Goal: Information Seeking & Learning: Check status

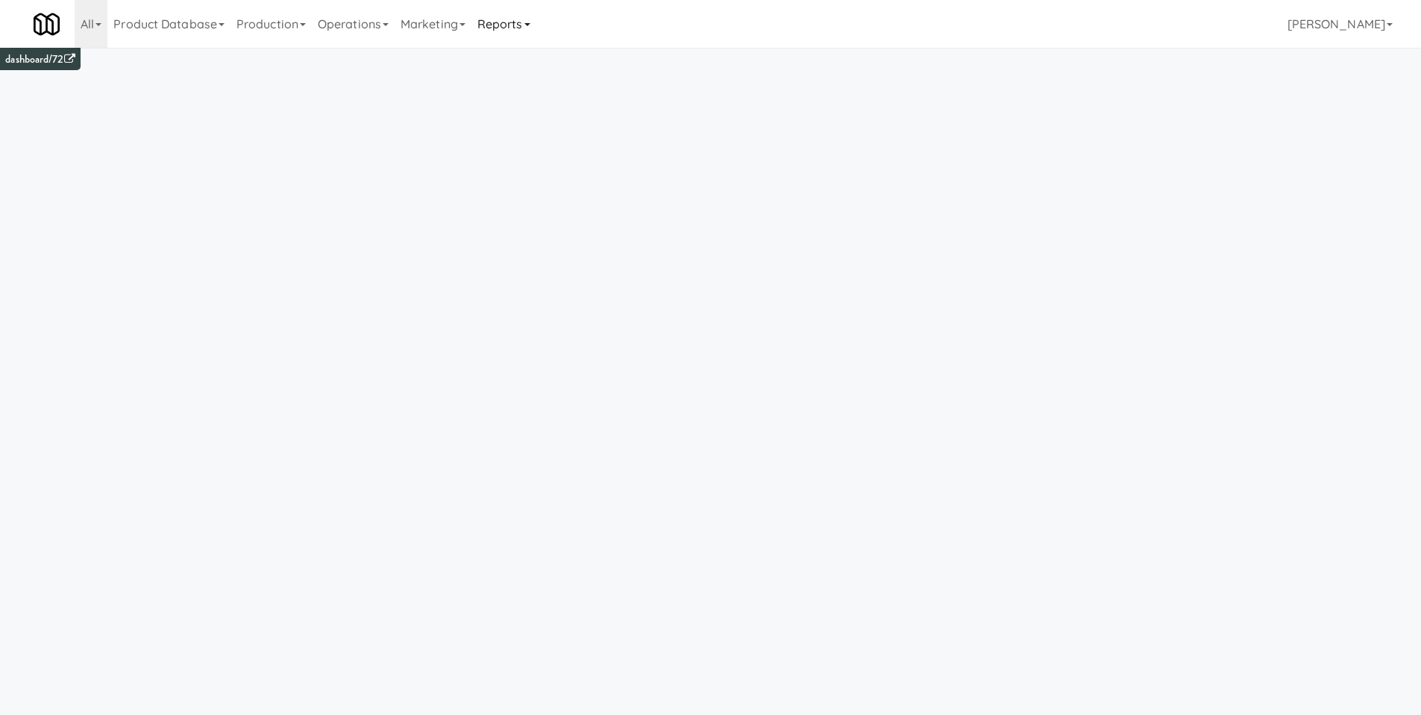
click at [525, 26] on link "Reports" at bounding box center [504, 24] width 65 height 48
click at [360, 32] on link "Operations" at bounding box center [353, 24] width 83 height 48
click at [357, 313] on link "Vision Orders" at bounding box center [371, 309] width 119 height 27
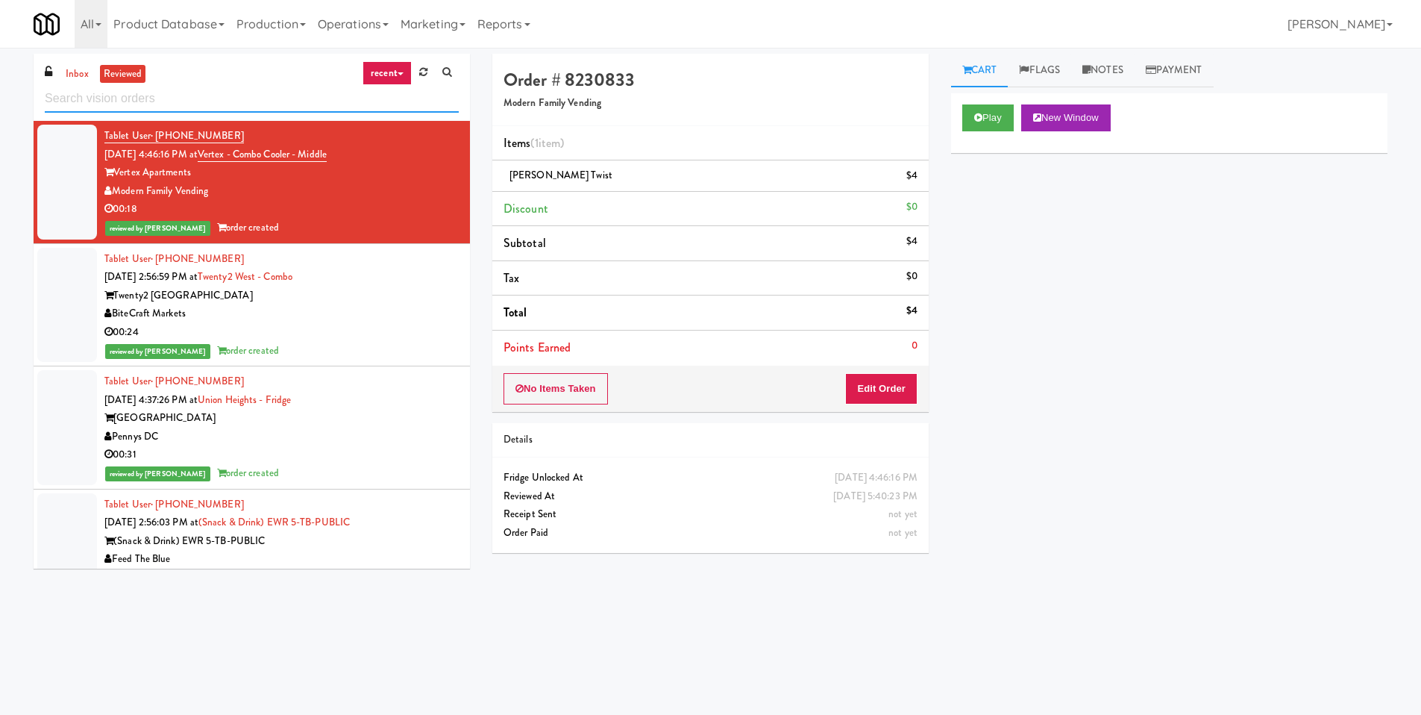
paste input "927,181"
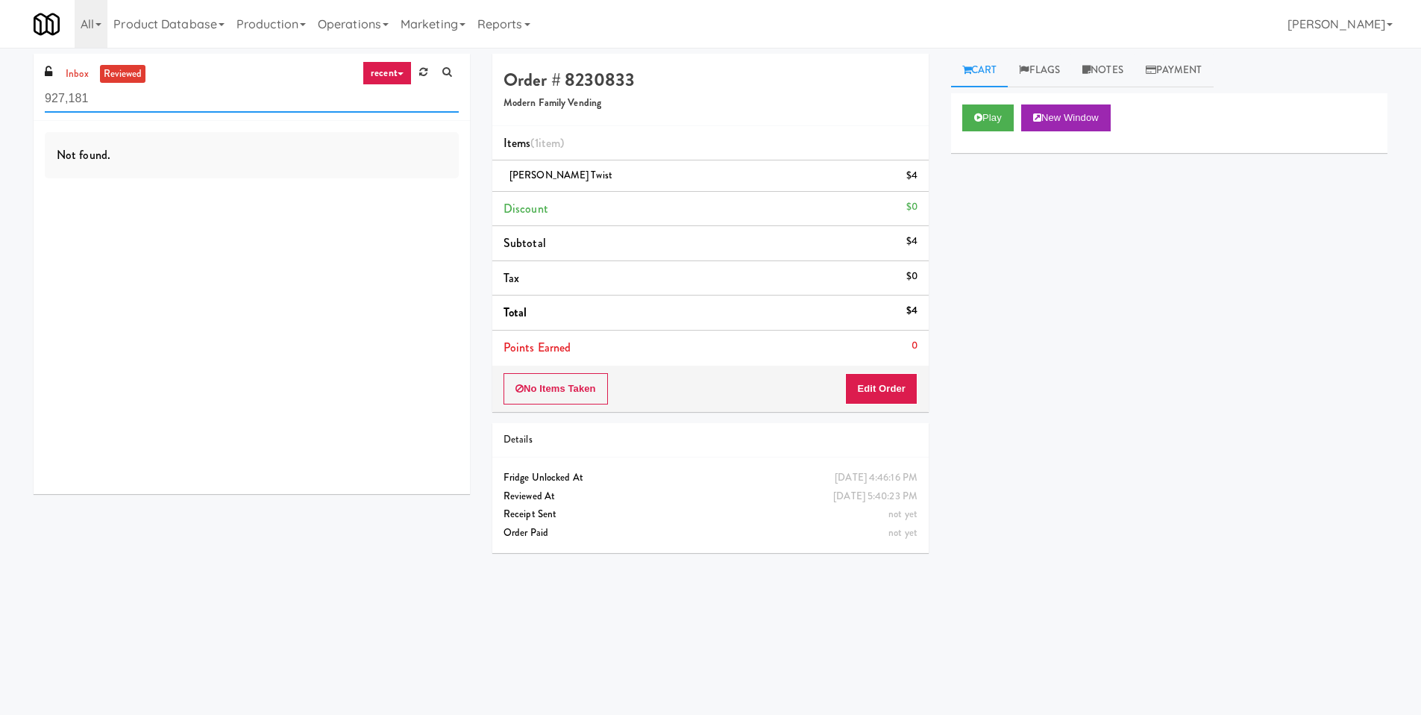
click at [72, 102] on input "927,181" at bounding box center [252, 99] width 414 height 28
click at [69, 104] on input "927,181" at bounding box center [252, 99] width 414 height 28
type input "927181"
click at [260, 106] on input "927181" at bounding box center [252, 99] width 414 height 28
click at [404, 78] on link "recent" at bounding box center [387, 73] width 49 height 24
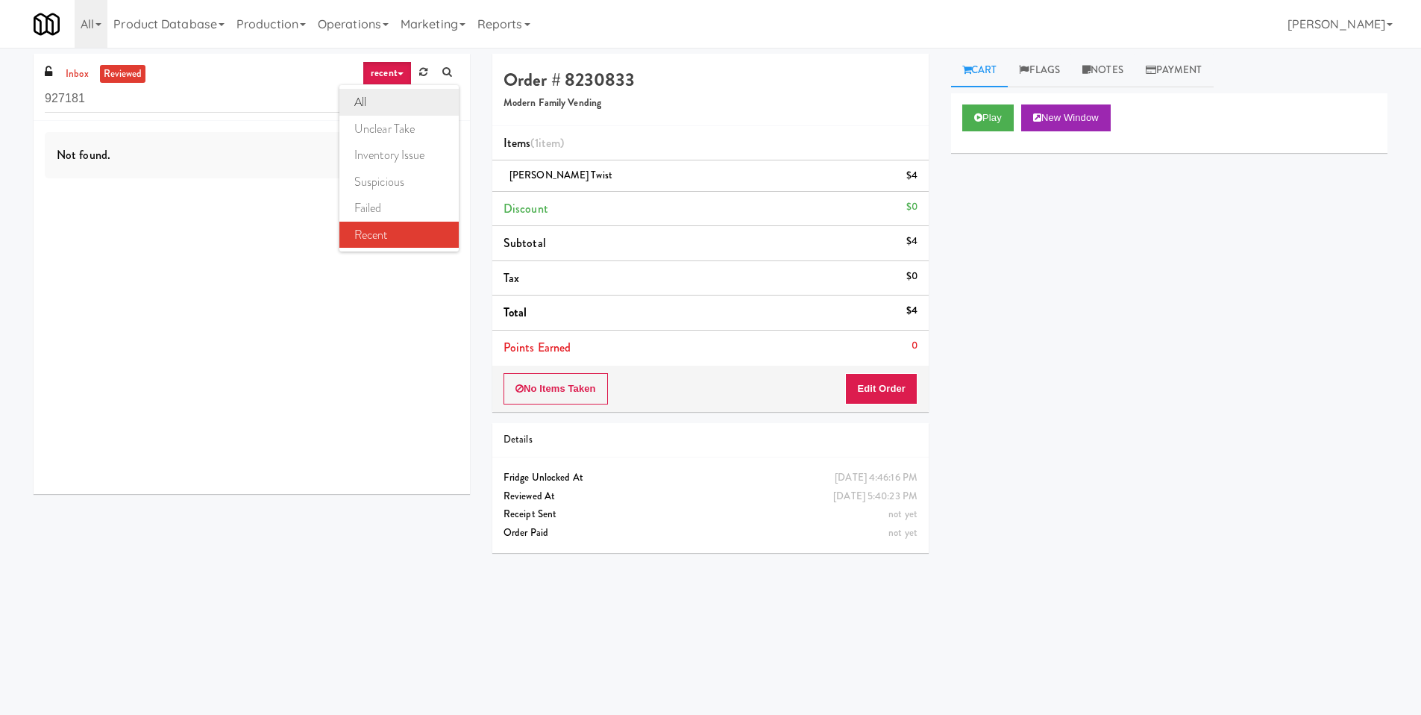
click at [390, 101] on link "all" at bounding box center [398, 102] width 119 height 27
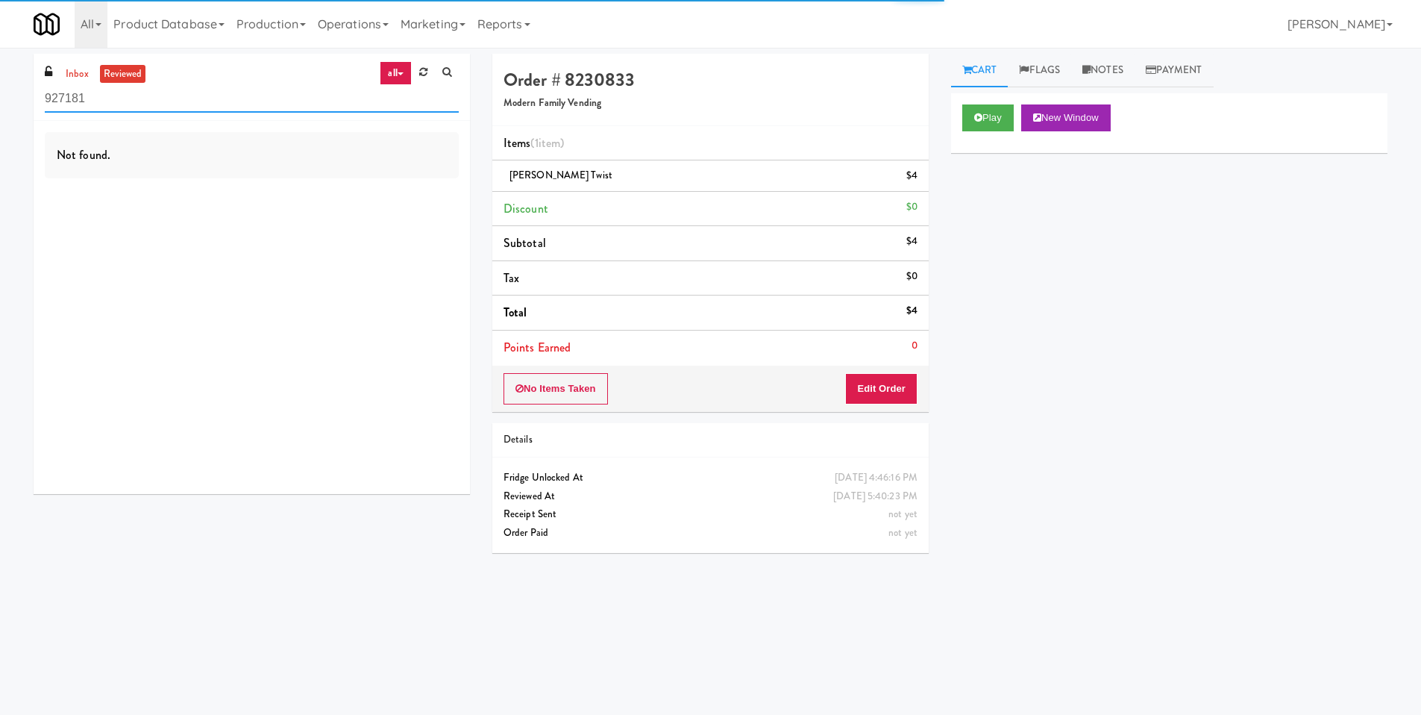
click at [292, 105] on input "927181" at bounding box center [252, 99] width 414 height 28
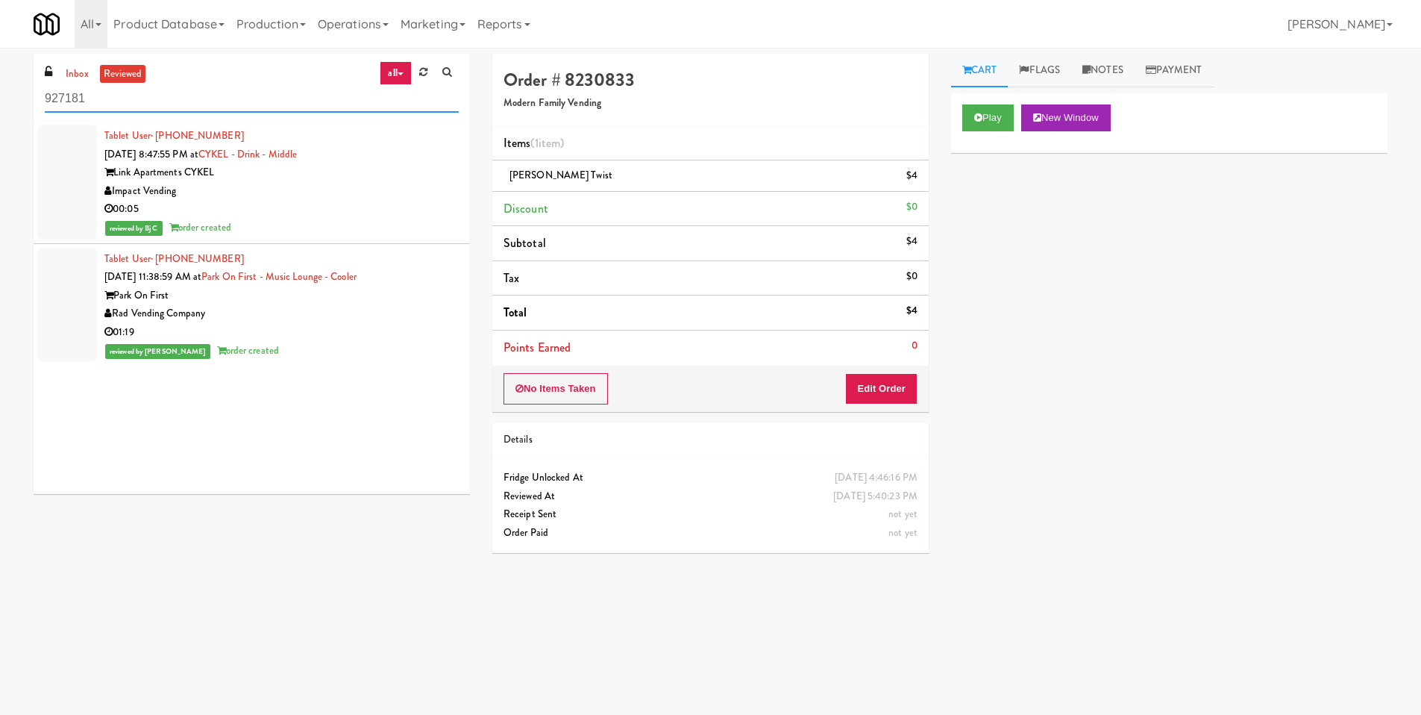
click at [46, 99] on input "927181" at bounding box center [252, 99] width 414 height 28
click at [237, 304] on div "Rad Vending Company" at bounding box center [281, 313] width 354 height 19
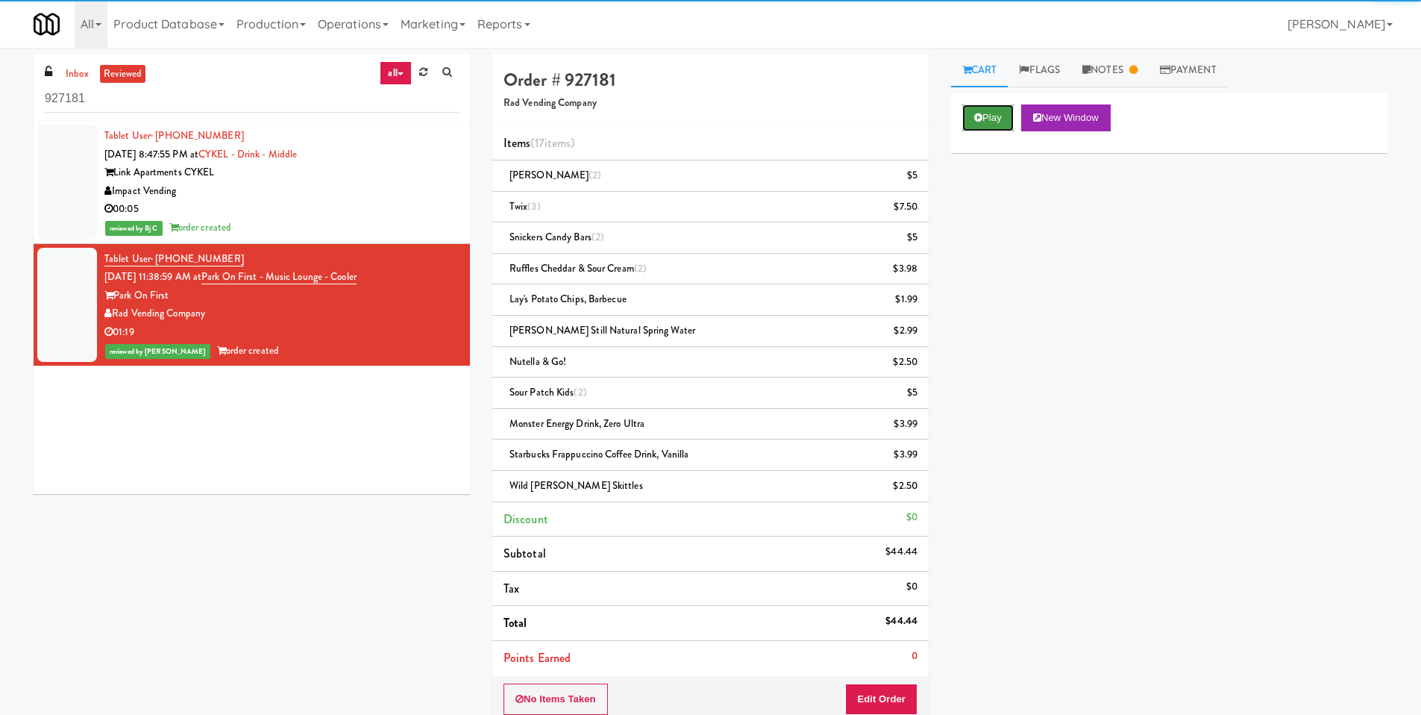
click at [991, 119] on button "Play" at bounding box center [988, 117] width 51 height 27
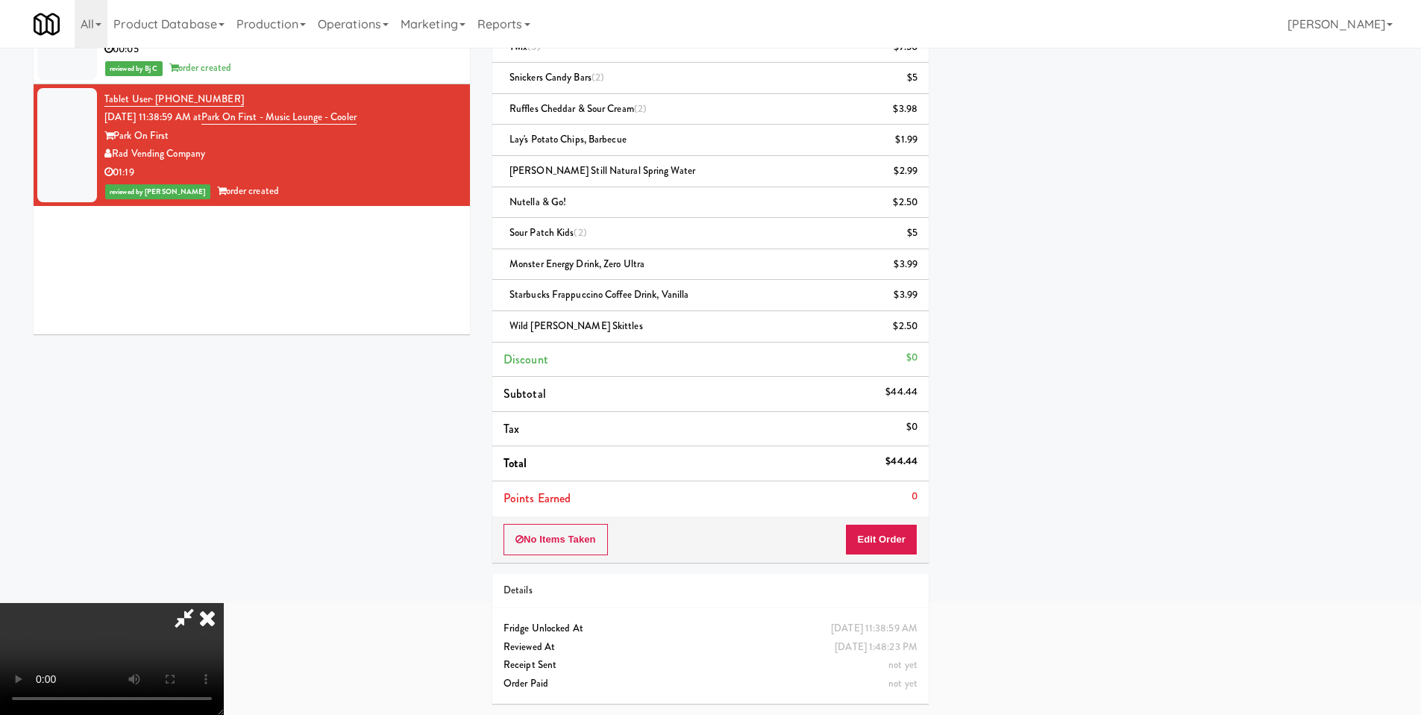
scroll to position [69, 0]
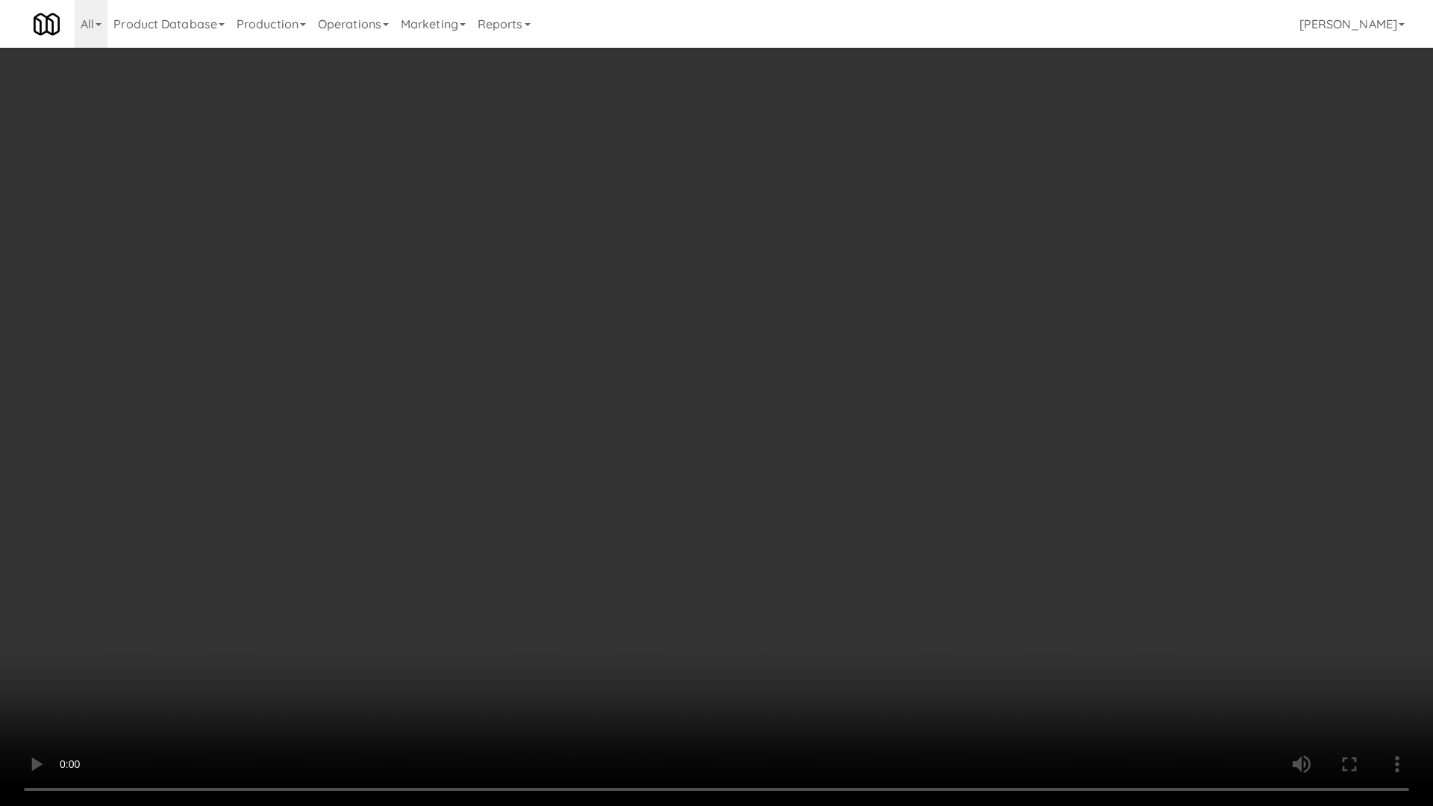
click at [651, 463] on video at bounding box center [716, 403] width 1433 height 806
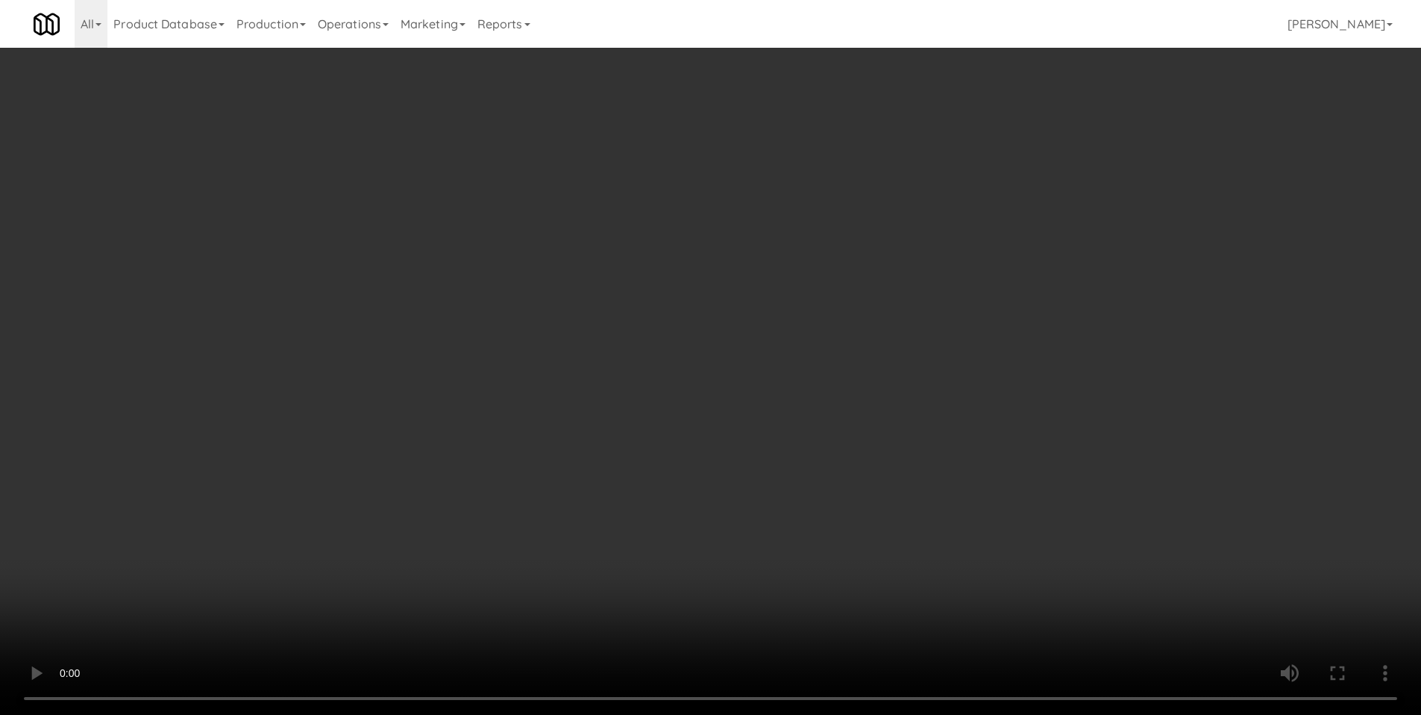
scroll to position [0, 0]
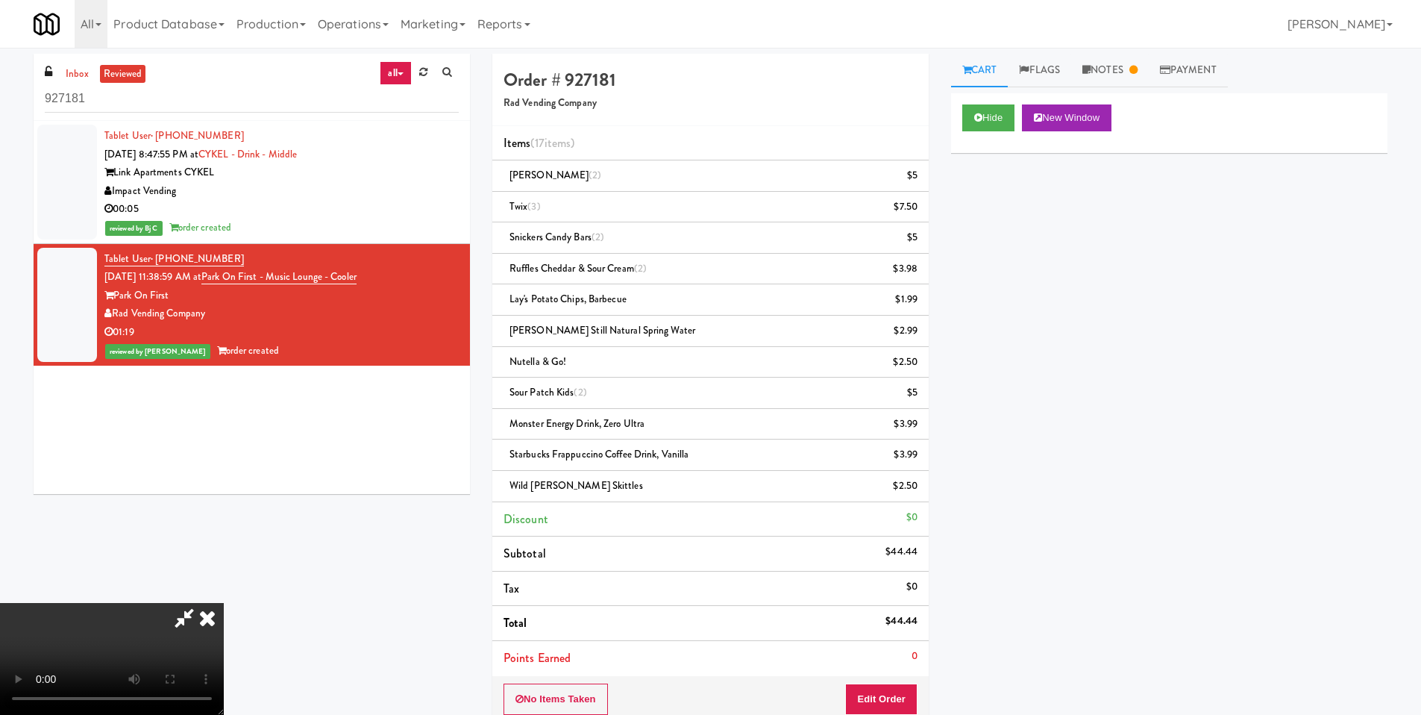
click at [224, 603] on video at bounding box center [112, 659] width 224 height 112
click at [224, 604] on video at bounding box center [112, 659] width 224 height 112
click at [224, 603] on video at bounding box center [112, 659] width 224 height 112
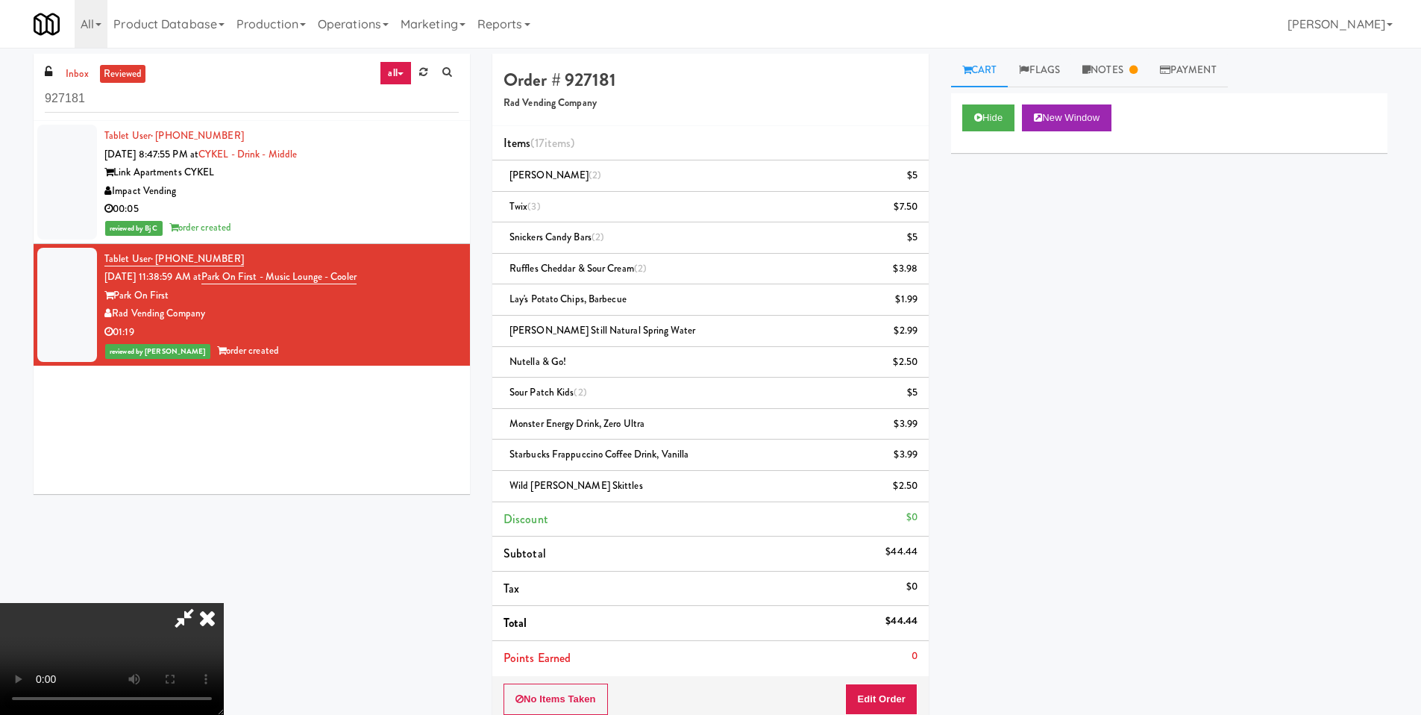
click at [224, 603] on video at bounding box center [112, 659] width 224 height 112
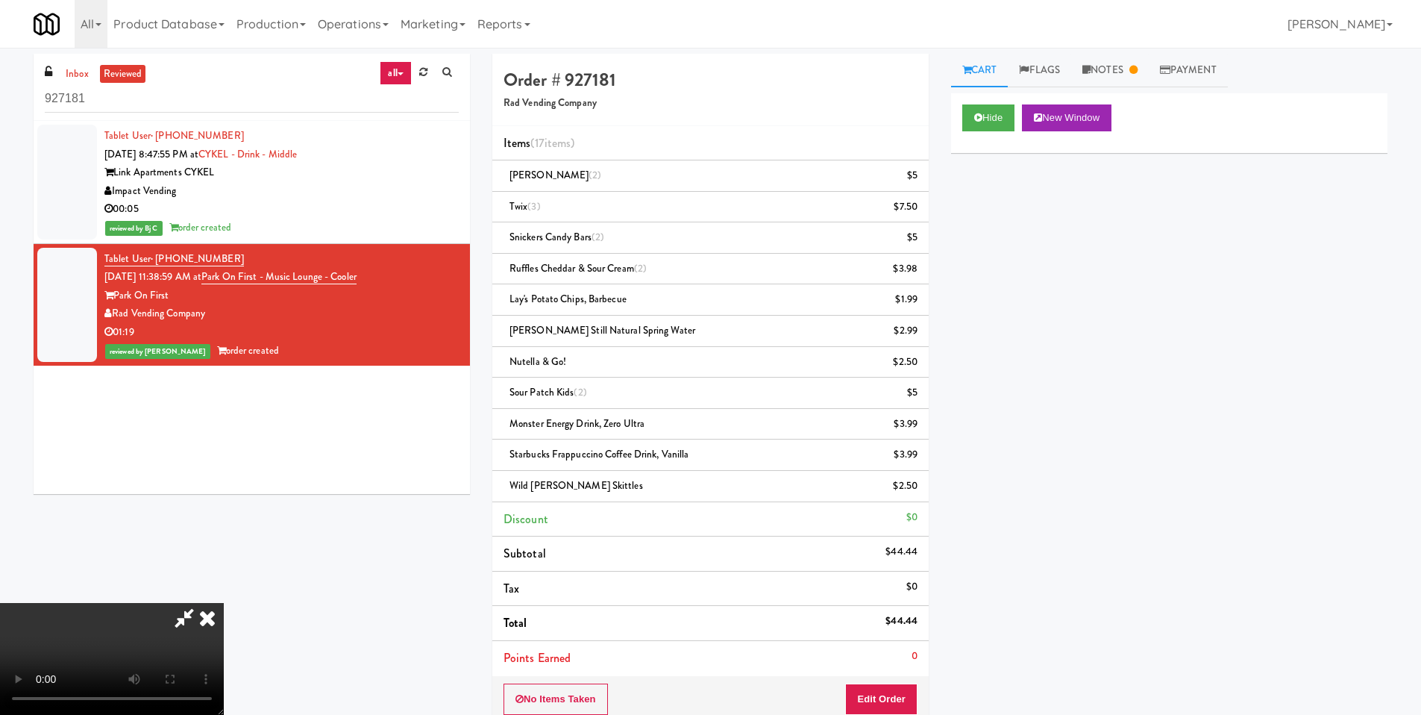
click at [224, 603] on video at bounding box center [112, 659] width 224 height 112
click at [224, 627] on video at bounding box center [112, 659] width 224 height 112
click at [224, 603] on video at bounding box center [112, 659] width 224 height 112
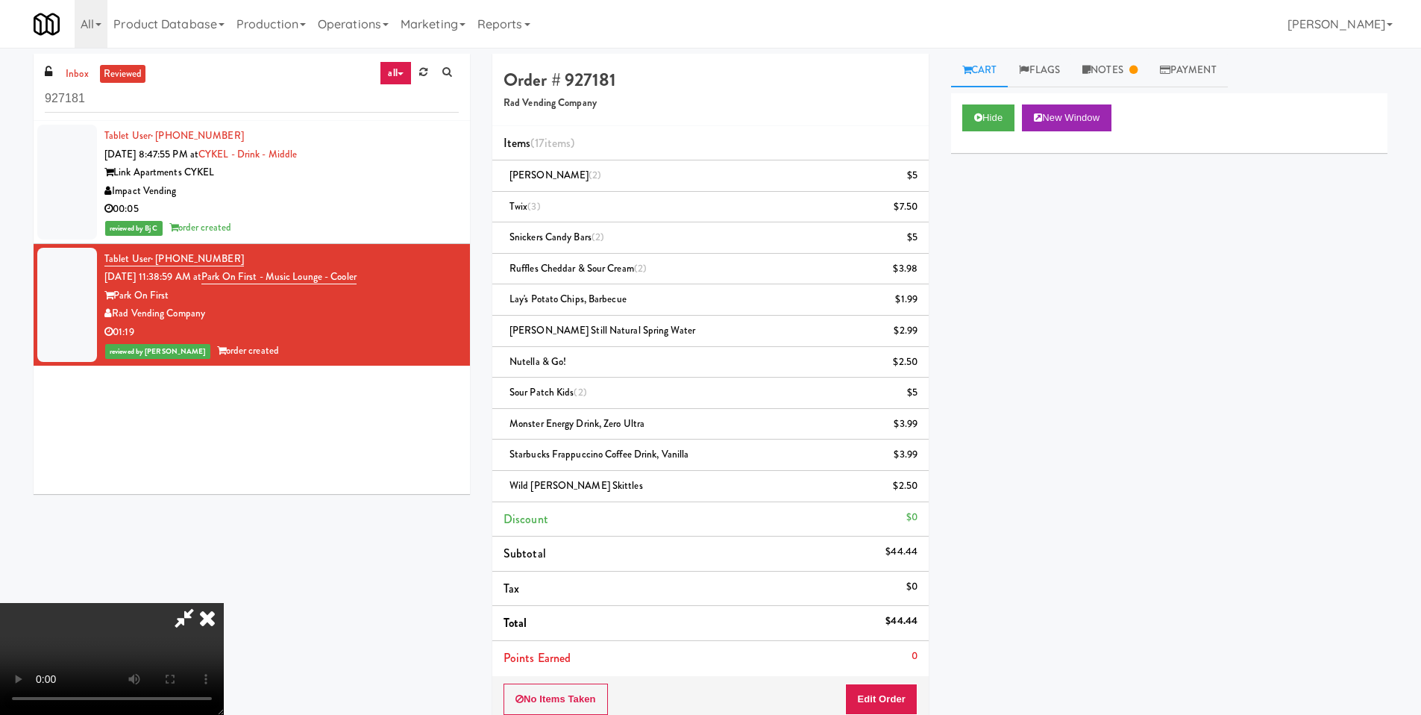
click at [224, 603] on video at bounding box center [112, 659] width 224 height 112
click at [146, 94] on input "927181" at bounding box center [252, 99] width 414 height 28
drag, startPoint x: 126, startPoint y: 99, endPoint x: 27, endPoint y: 99, distance: 99.2
click at [27, 99] on div "inbox reviewed all all unclear take inventory issue suspicious failed recent 92…" at bounding box center [251, 279] width 459 height 451
paste input "665,176"
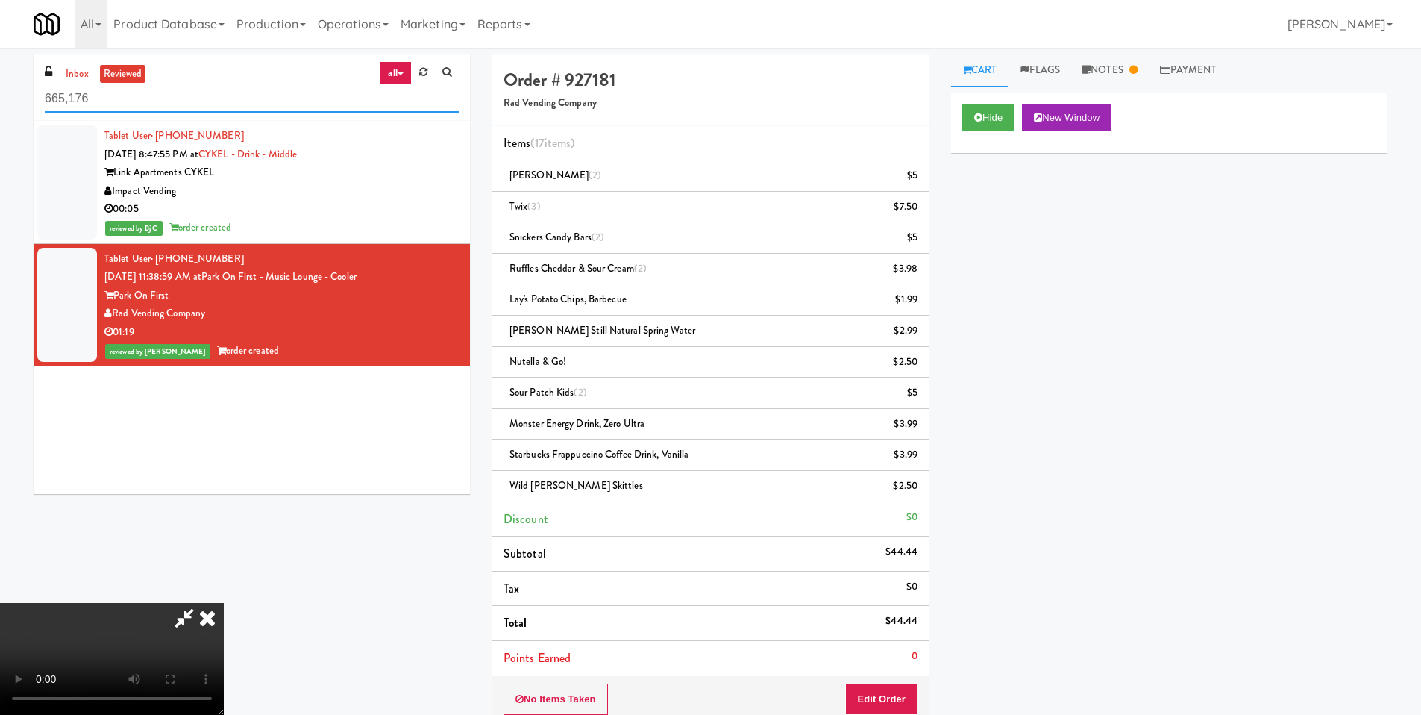
click at [72, 103] on input "665,176" at bounding box center [252, 99] width 414 height 28
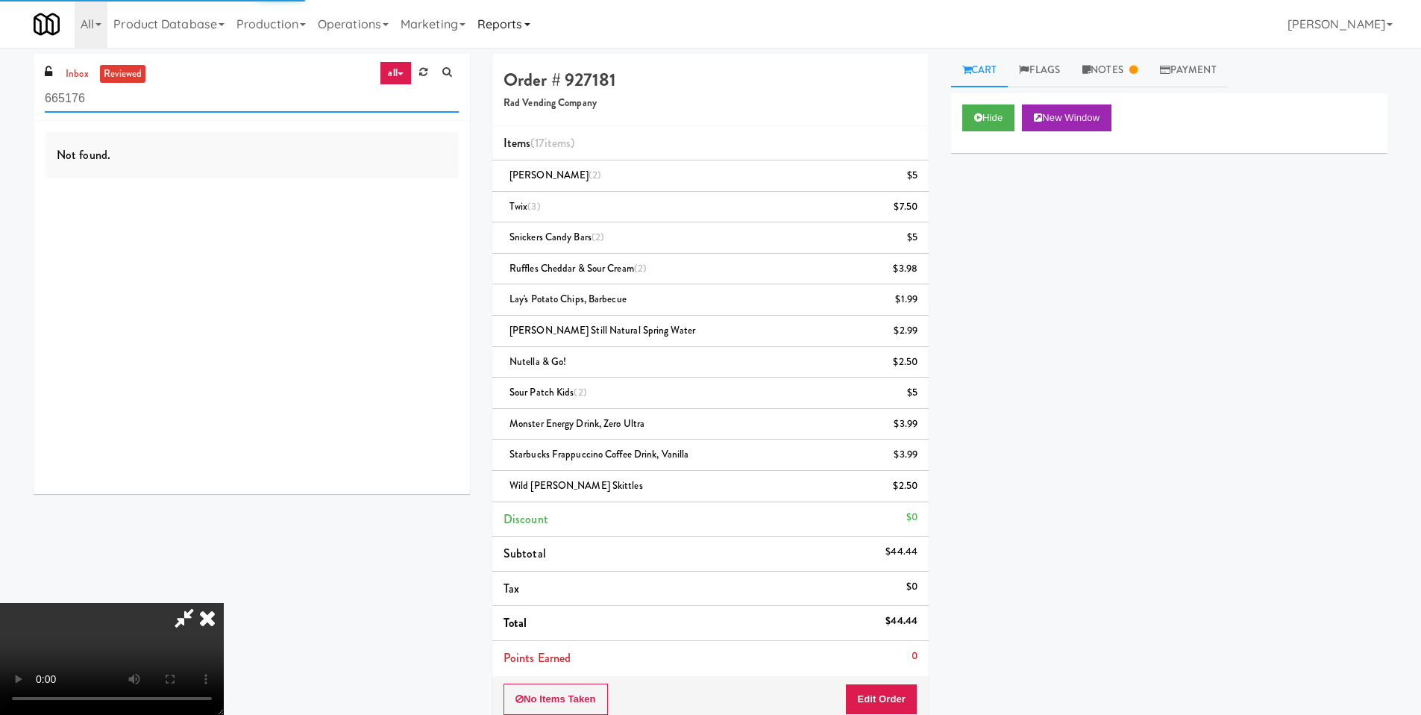
type input "665176"
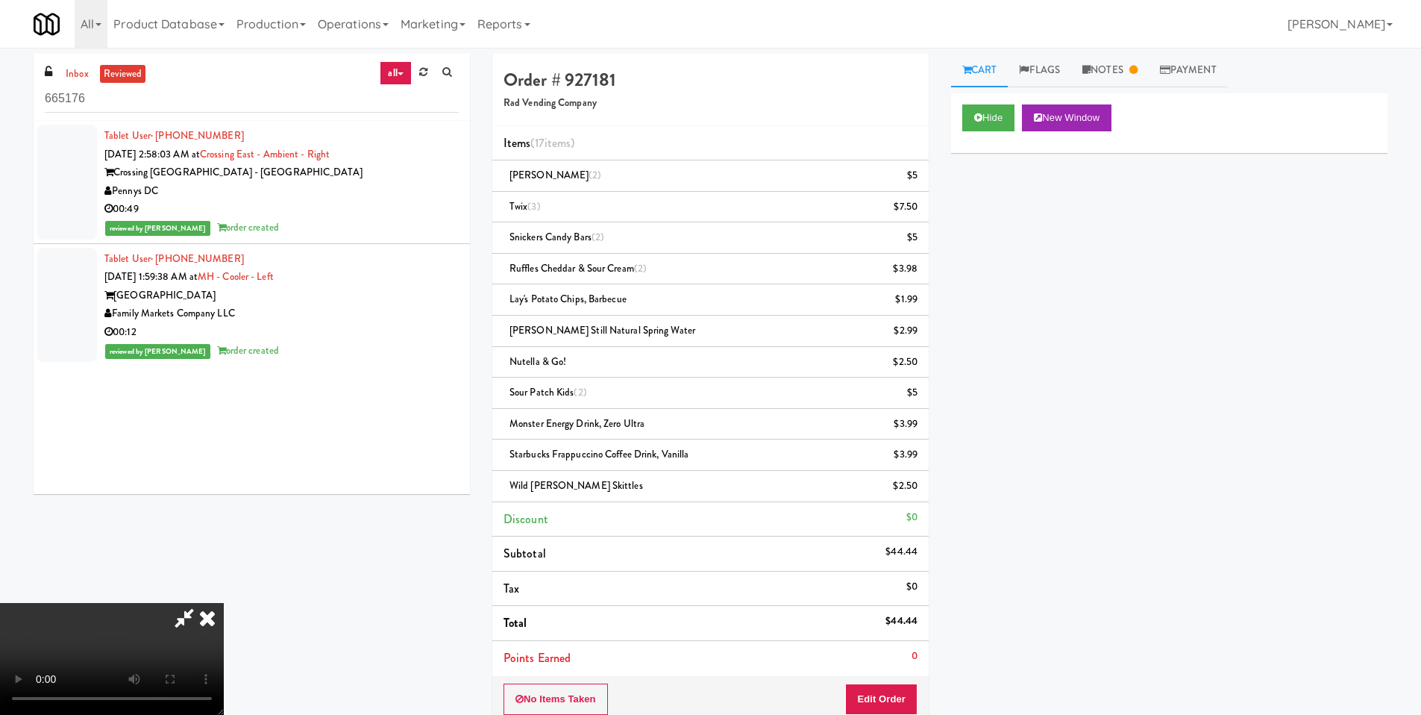
click at [224, 603] on video at bounding box center [112, 659] width 224 height 112
drag, startPoint x: 190, startPoint y: 414, endPoint x: 131, endPoint y: 379, distance: 68.6
click at [190, 603] on video at bounding box center [112, 659] width 224 height 112
click at [224, 603] on icon at bounding box center [207, 618] width 33 height 30
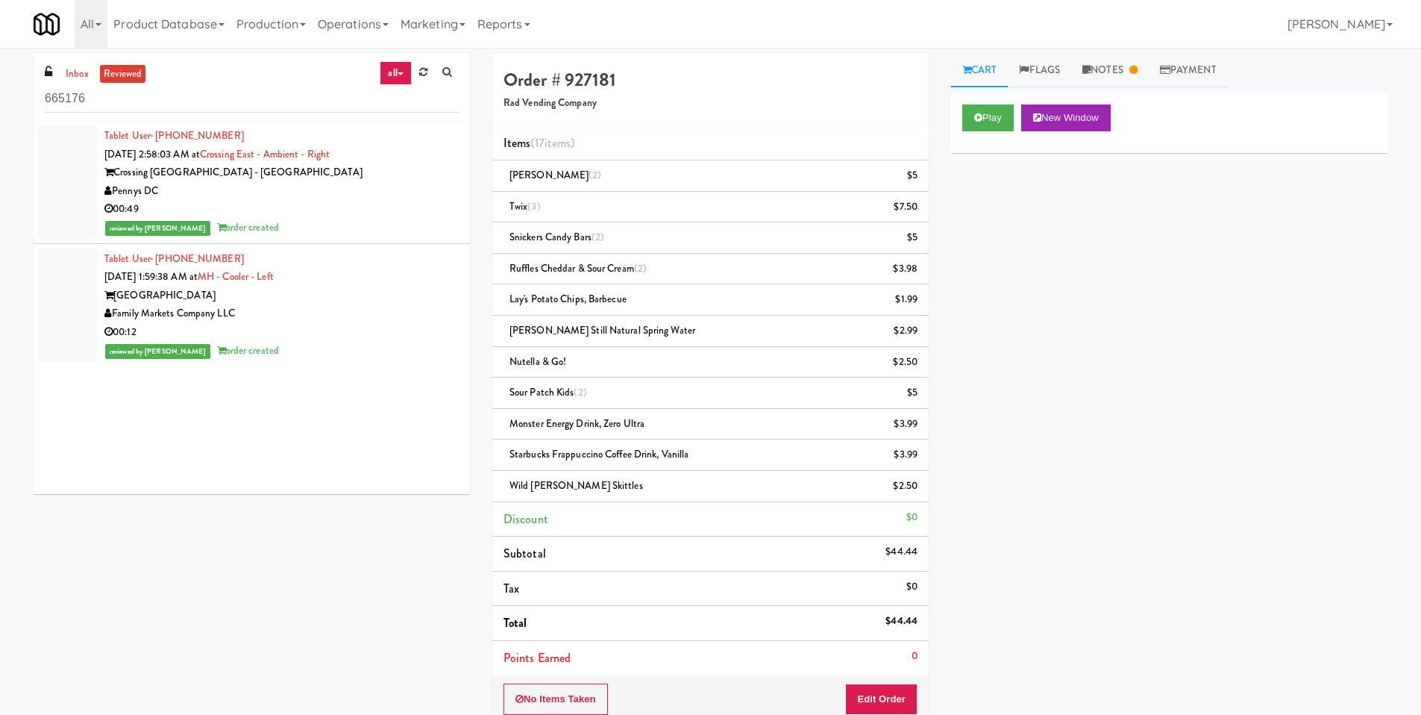
click at [335, 304] on div "Family Markets Company LLC" at bounding box center [281, 313] width 354 height 19
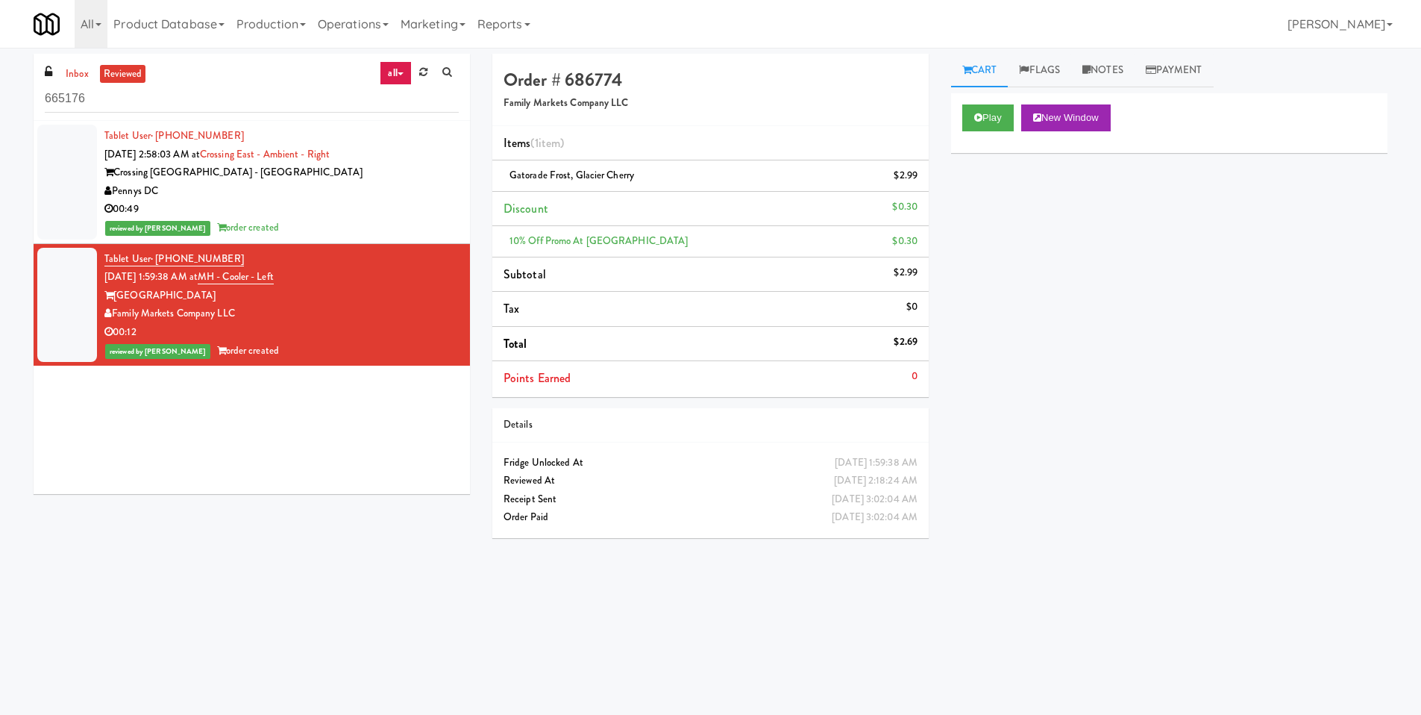
click at [359, 173] on div "Crossing [GEOGRAPHIC_DATA] - [GEOGRAPHIC_DATA]" at bounding box center [281, 172] width 354 height 19
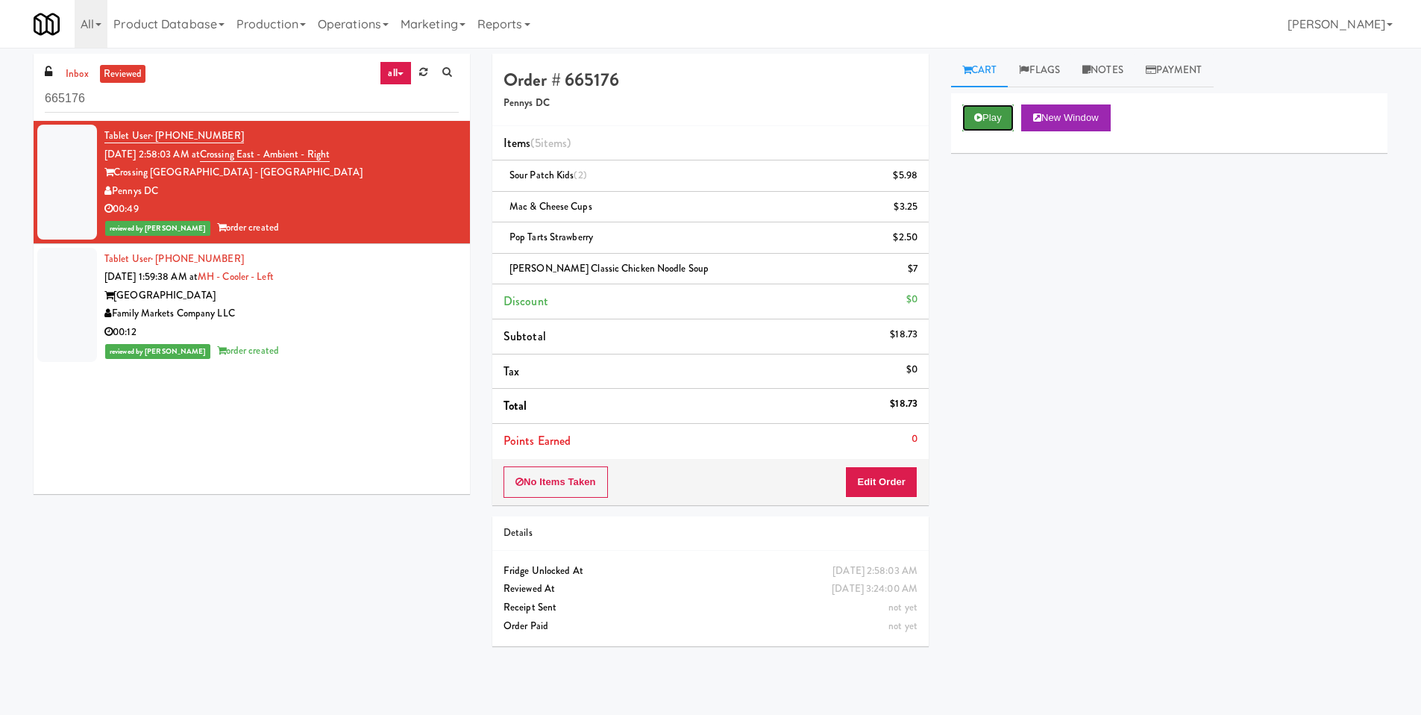
click at [983, 125] on button "Play" at bounding box center [988, 117] width 51 height 27
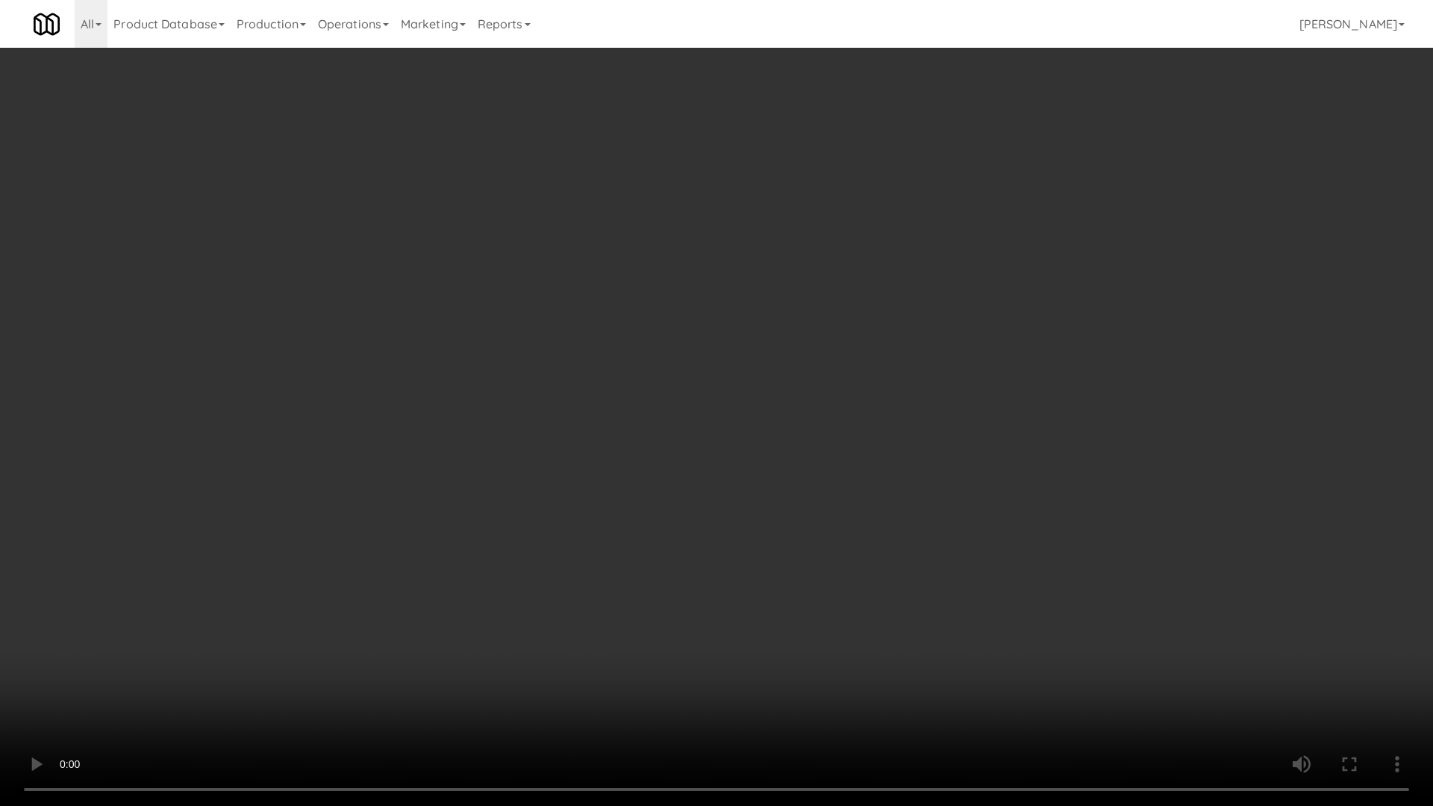
click at [833, 659] on video at bounding box center [716, 403] width 1433 height 806
click at [850, 607] on video at bounding box center [716, 403] width 1433 height 806
click at [709, 536] on video at bounding box center [716, 403] width 1433 height 806
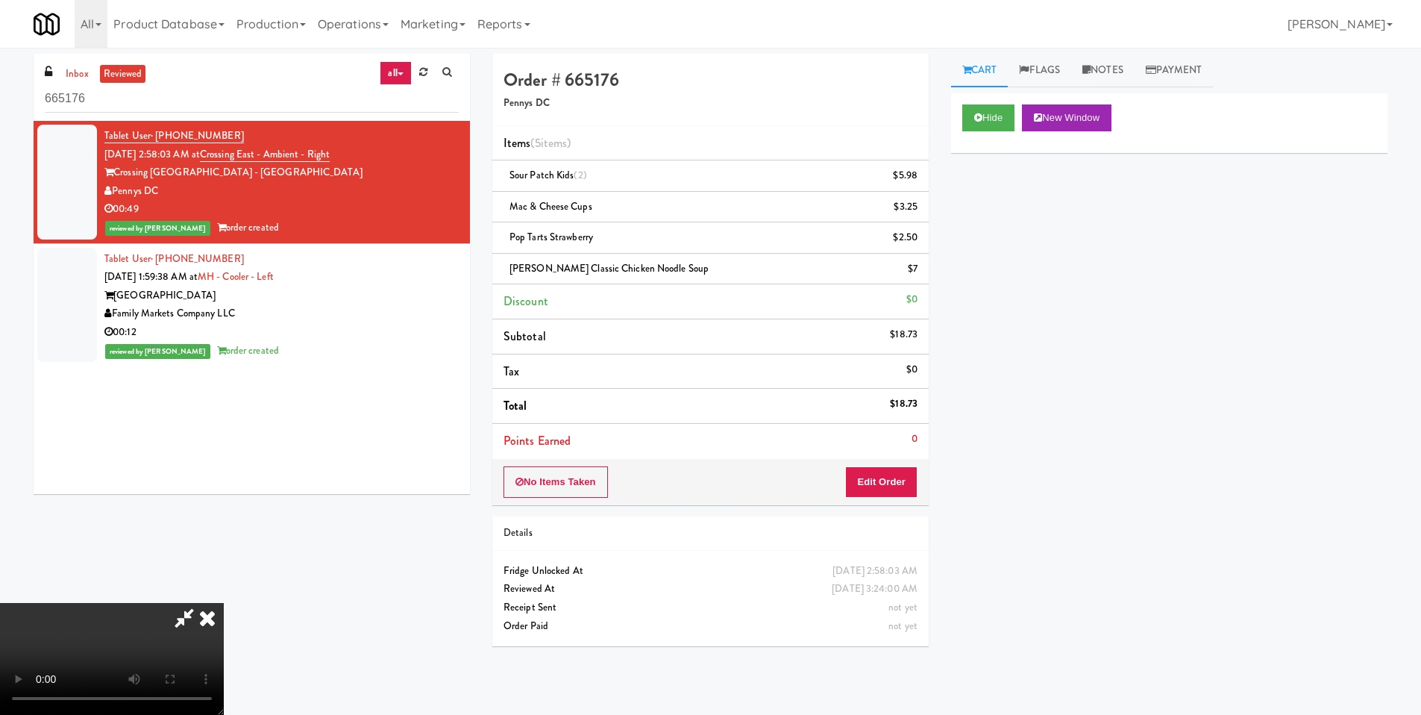
click at [201, 603] on icon at bounding box center [184, 618] width 34 height 30
drag, startPoint x: 182, startPoint y: 91, endPoint x: 151, endPoint y: 110, distance: 36.5
click at [181, 93] on input "665176" at bounding box center [252, 99] width 414 height 28
paste input "1567445"
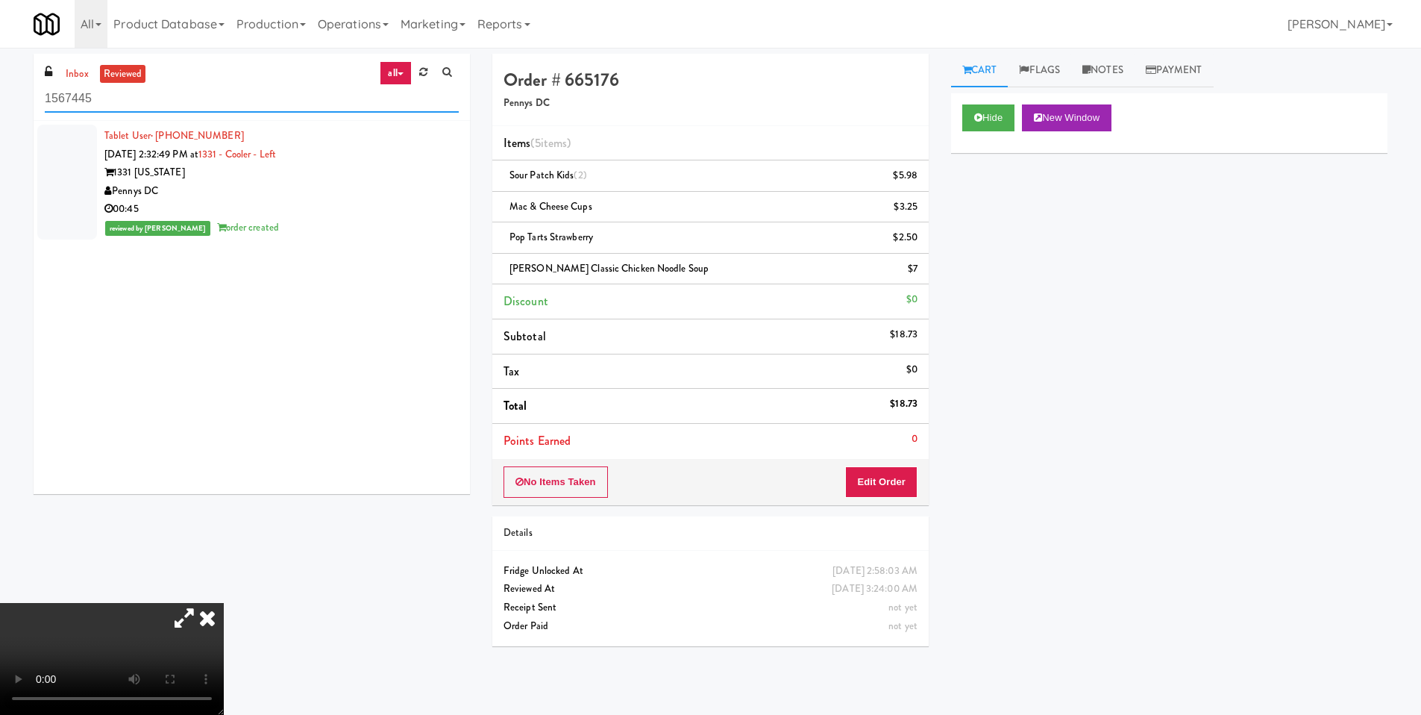
type input "1567445"
click at [235, 176] on div "1331 [US_STATE]" at bounding box center [281, 172] width 354 height 19
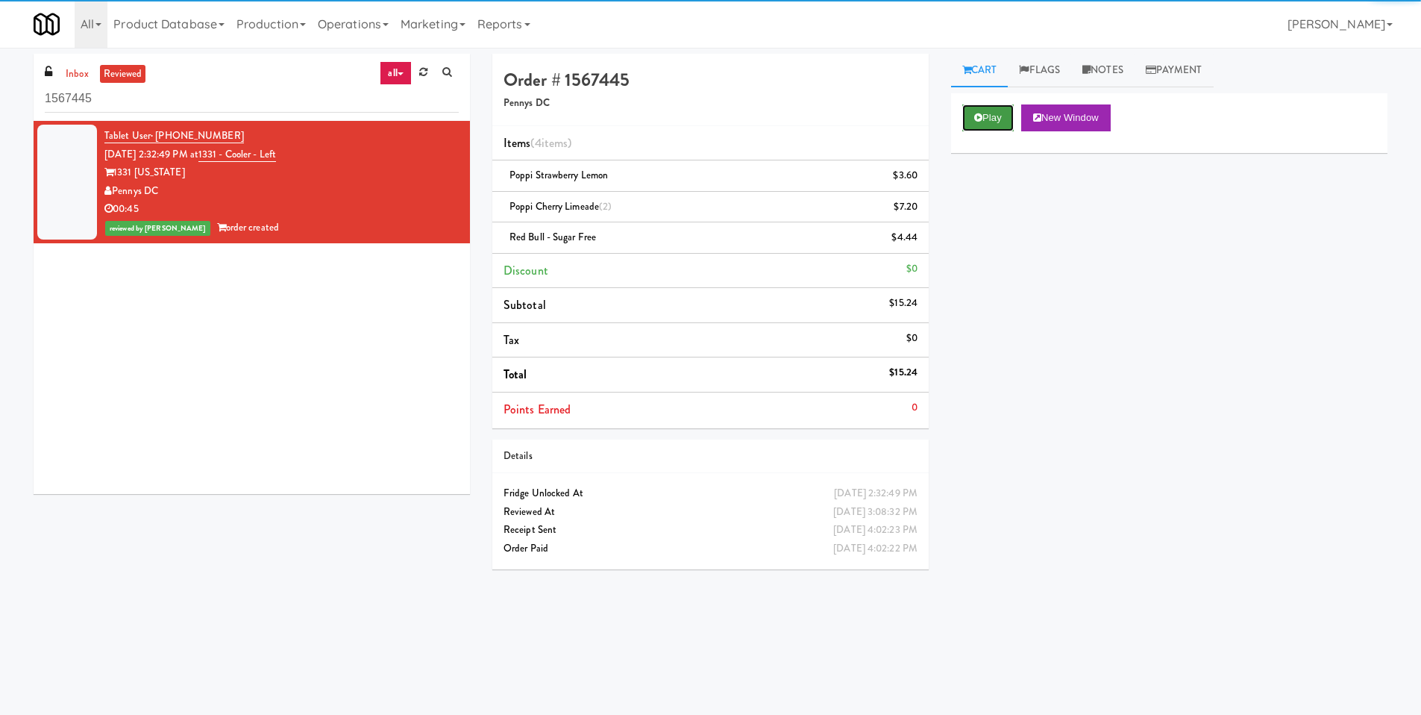
click at [976, 116] on icon at bounding box center [978, 118] width 8 height 10
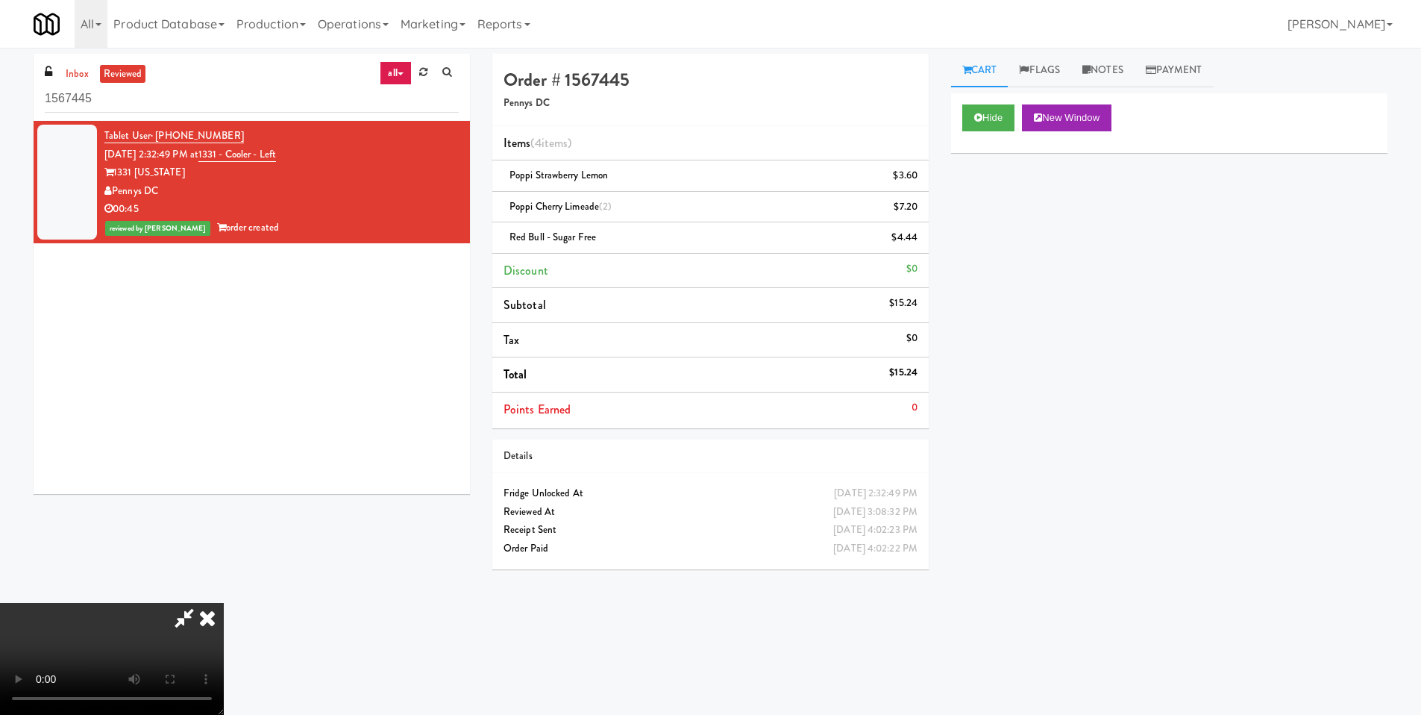
click at [224, 603] on icon at bounding box center [207, 618] width 33 height 30
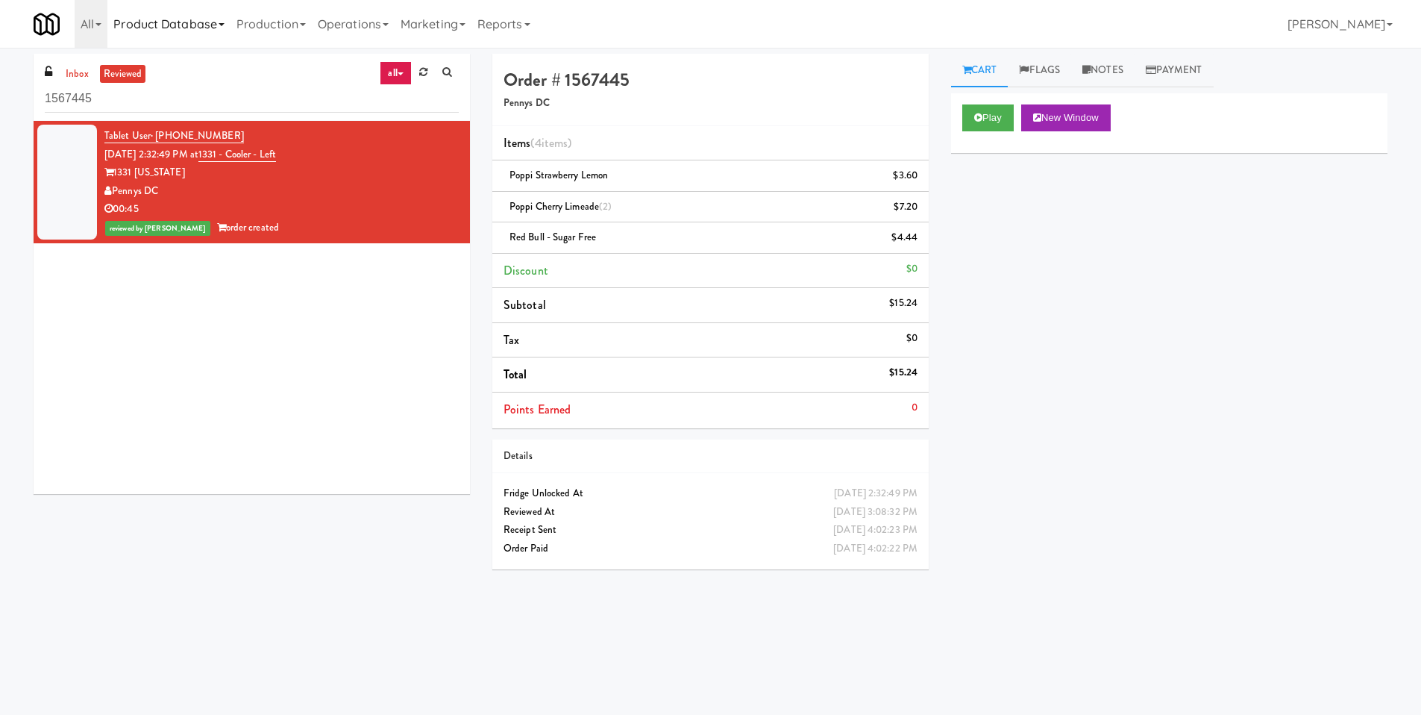
click at [174, 30] on link "Product Database" at bounding box center [168, 24] width 123 height 48
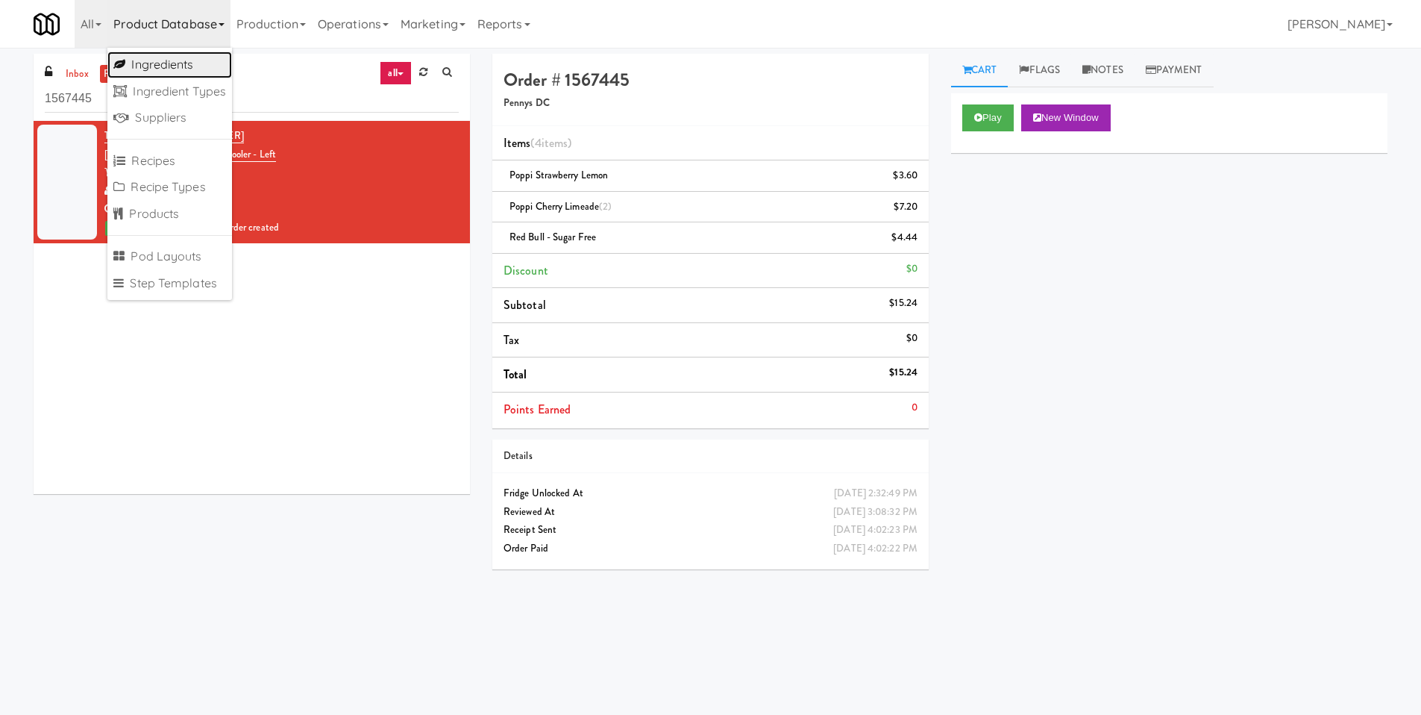
click at [184, 56] on link "Ingredients" at bounding box center [169, 64] width 125 height 27
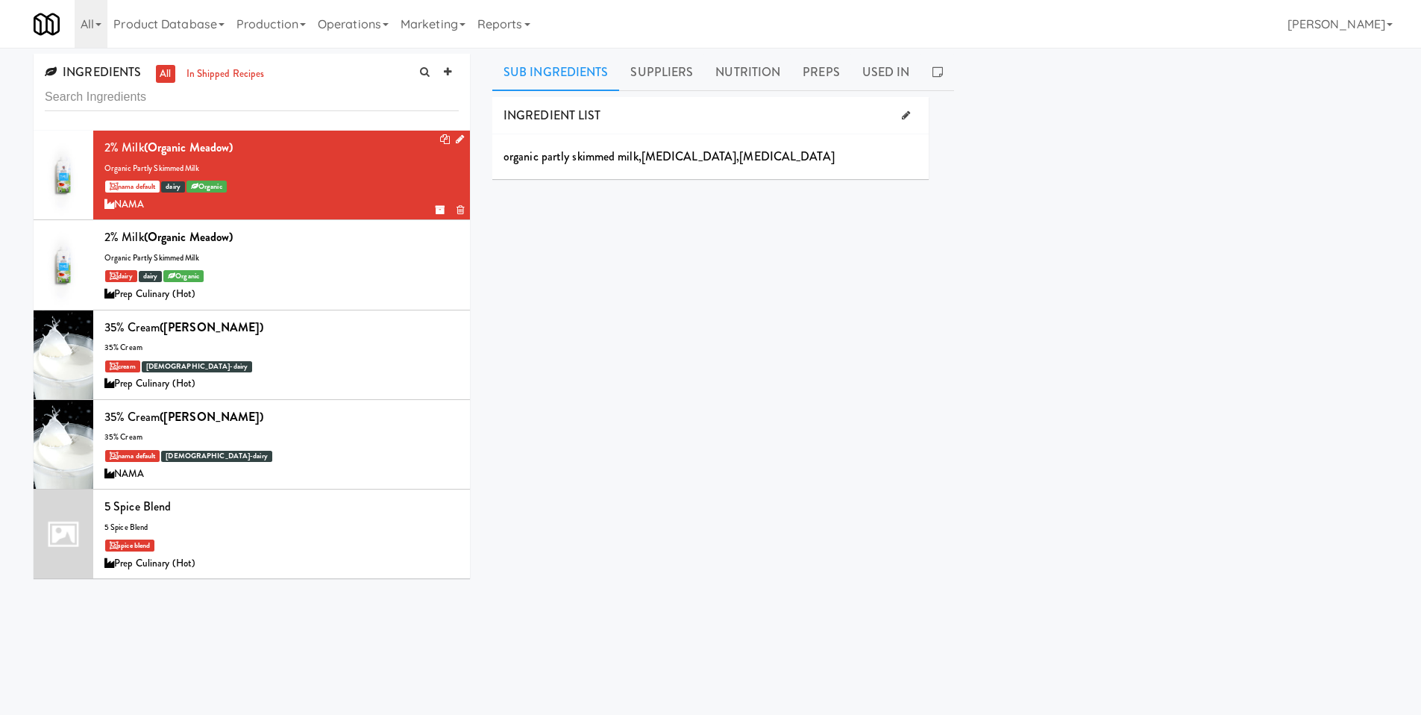
click at [275, 213] on div "NAMA" at bounding box center [281, 204] width 354 height 19
click at [267, 272] on div "dairy dairy Organic" at bounding box center [281, 275] width 354 height 19
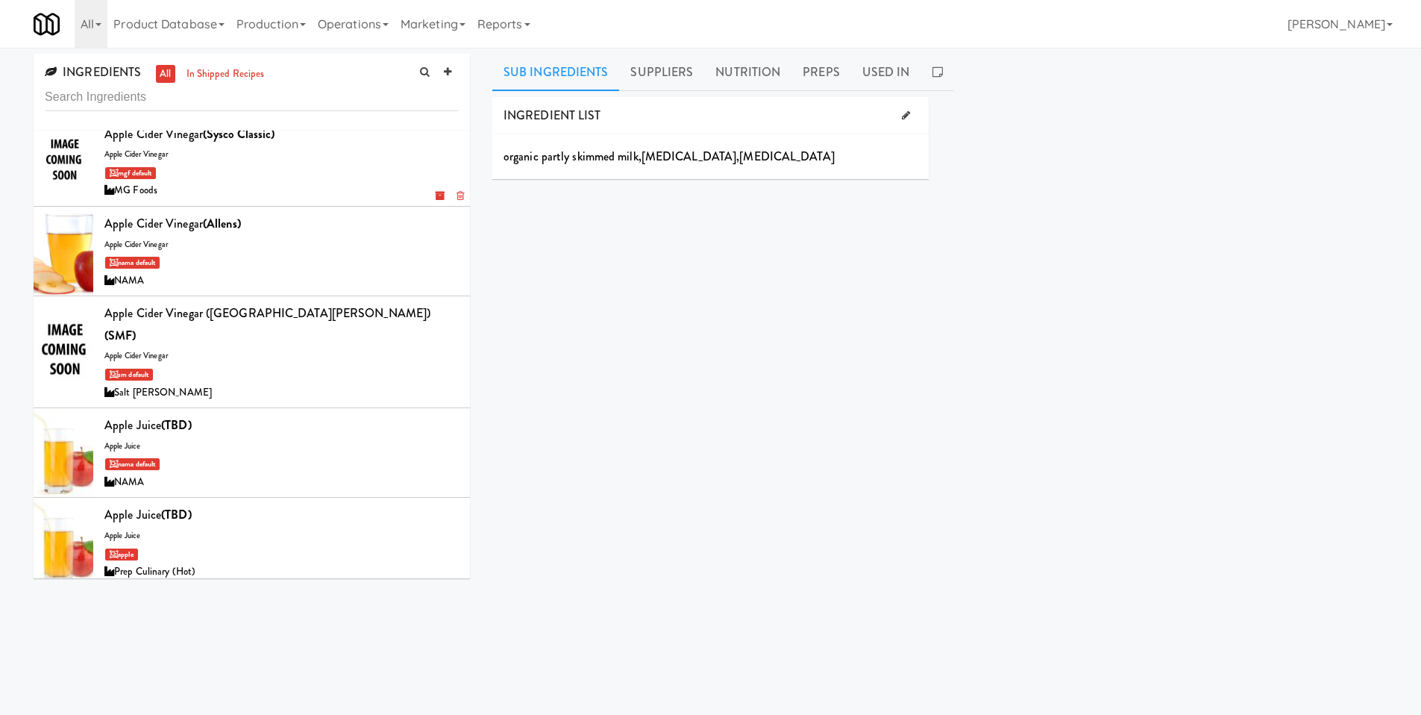
scroll to position [2963, 0]
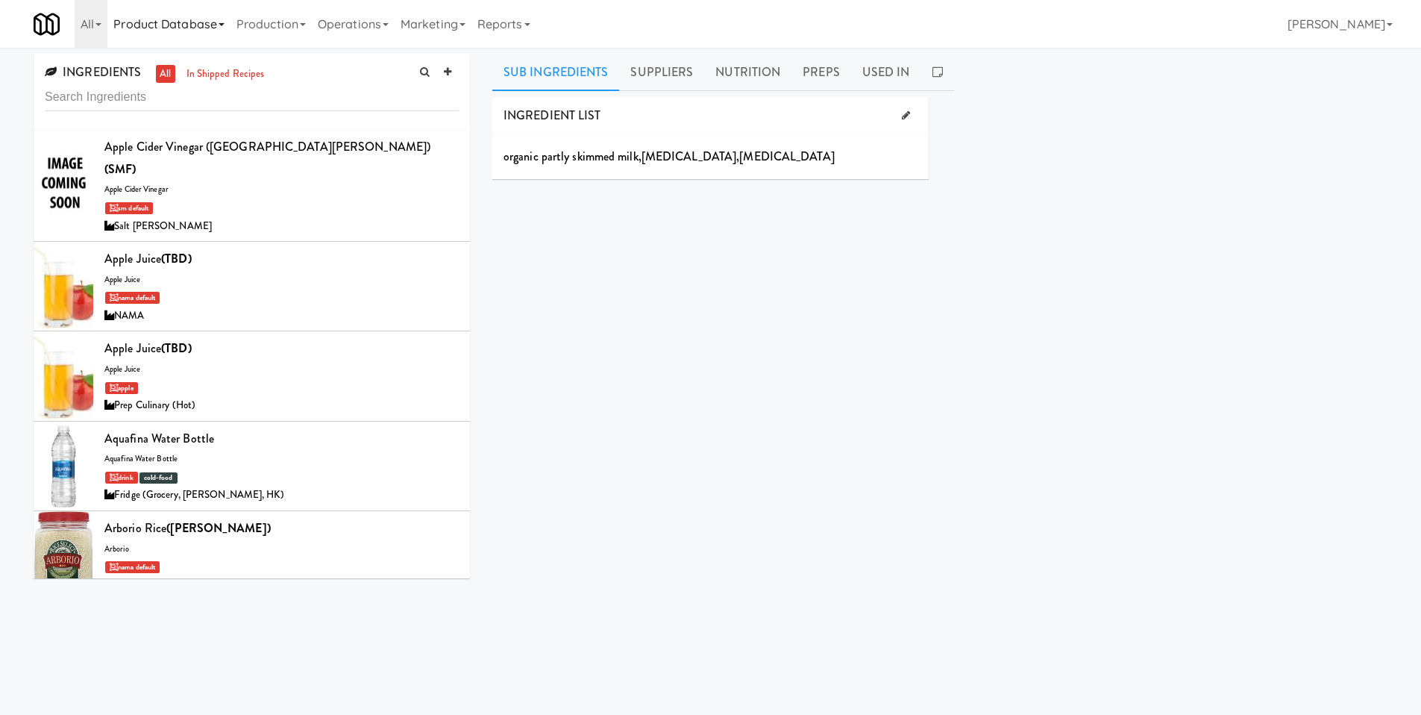
click at [205, 35] on link "Product Database" at bounding box center [168, 24] width 123 height 48
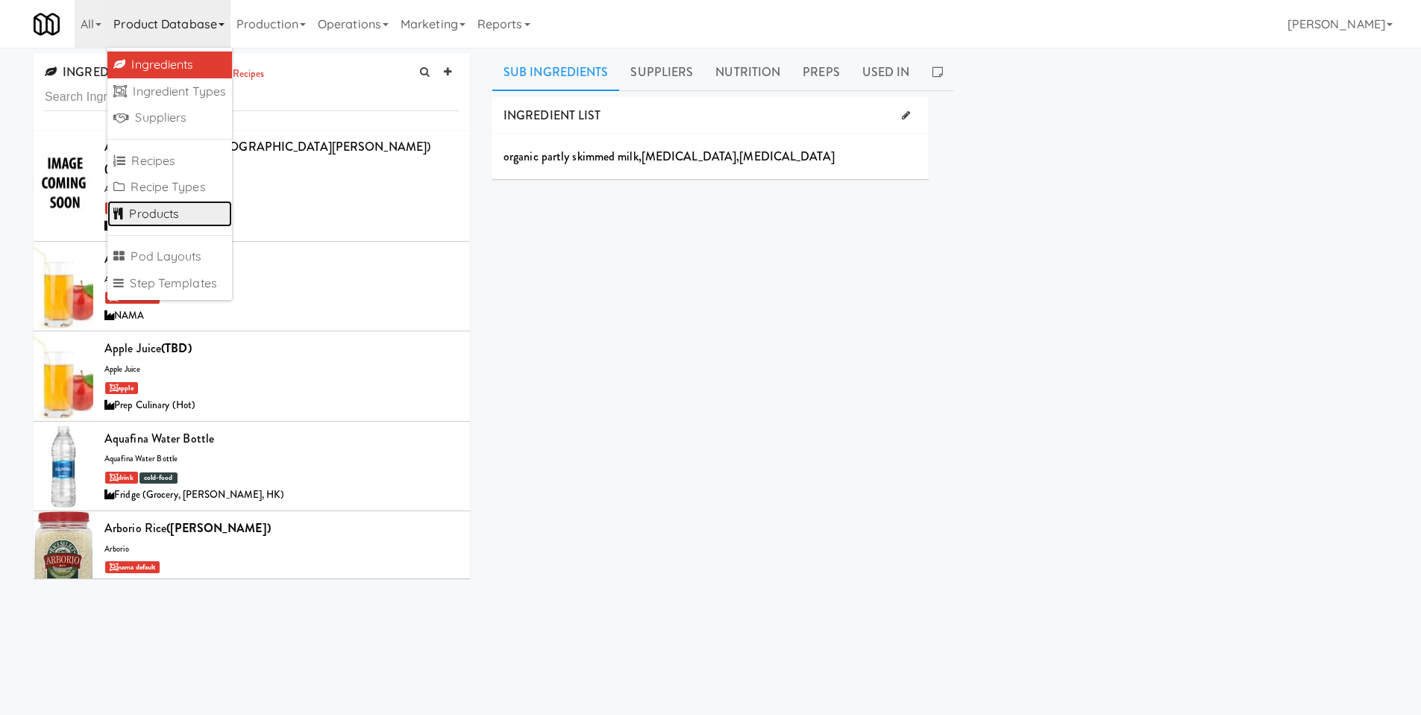
click at [184, 222] on link "Products" at bounding box center [169, 214] width 125 height 27
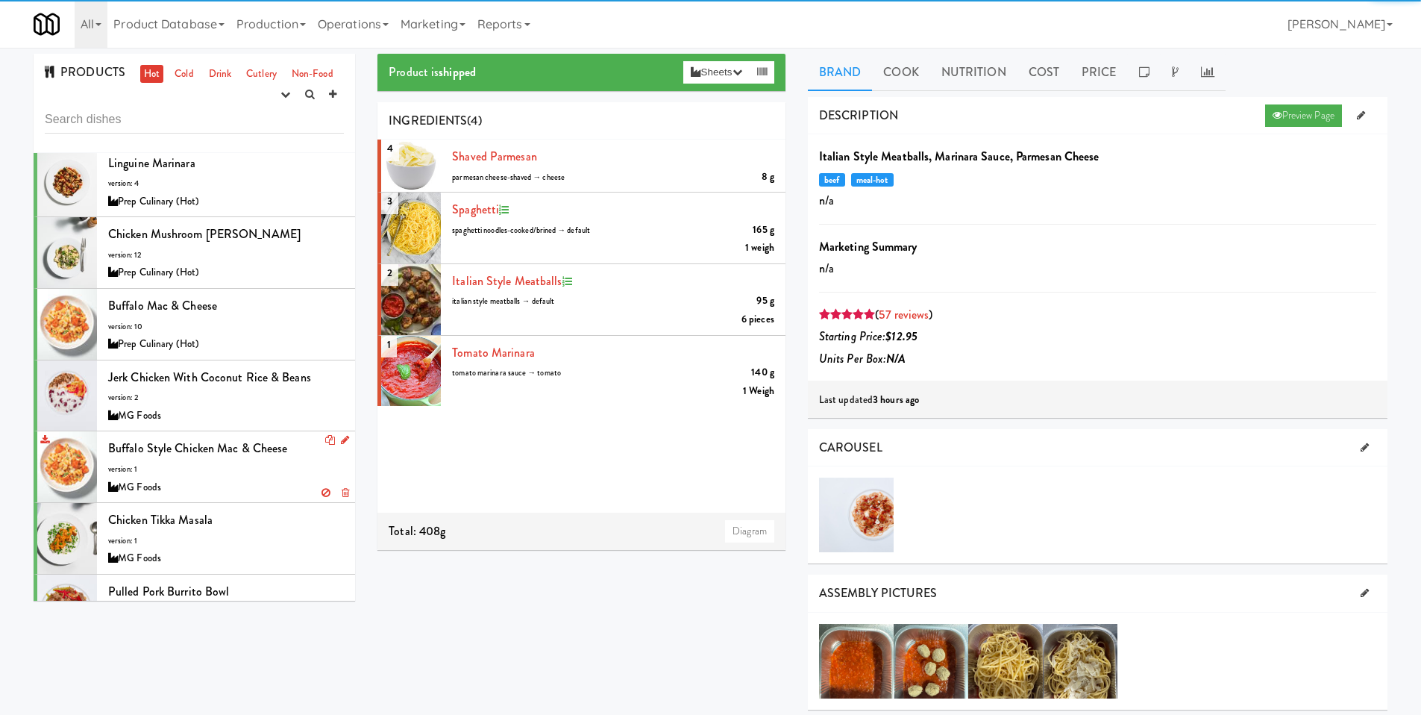
scroll to position [1685, 0]
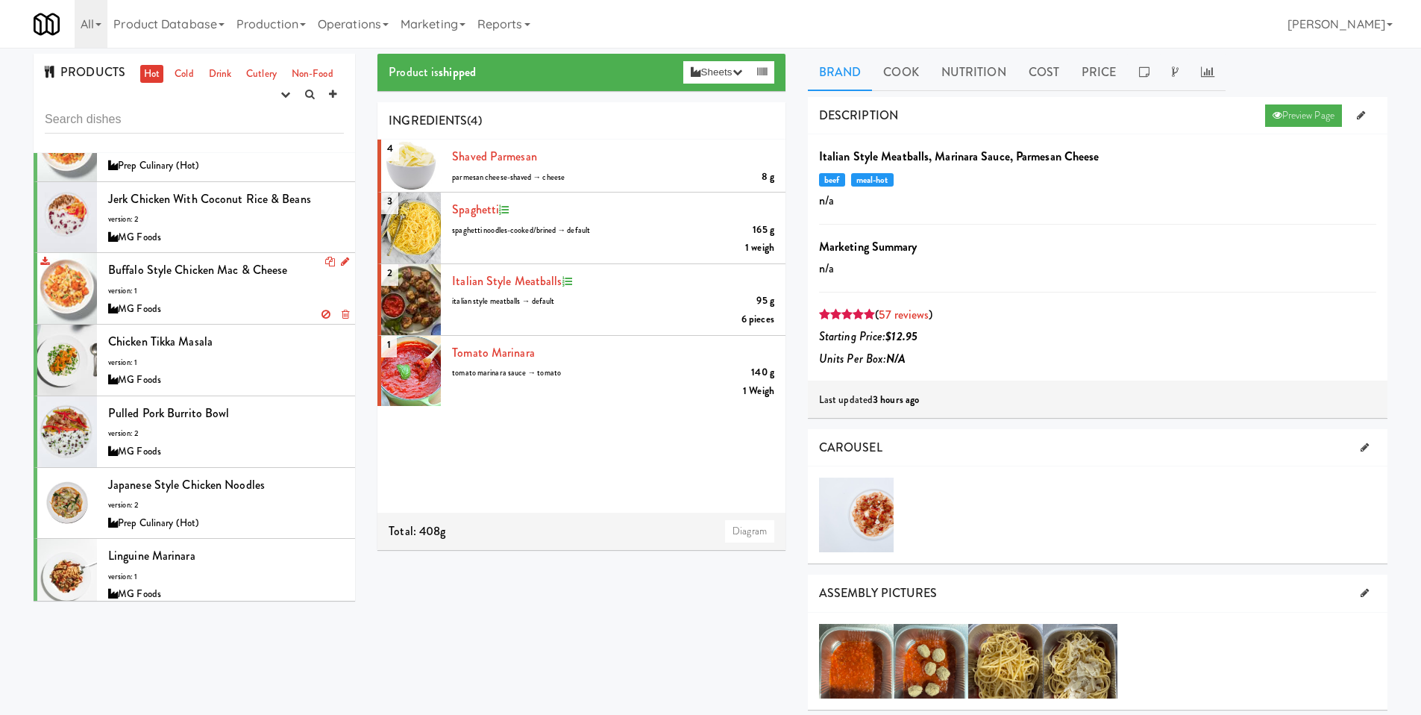
click at [229, 254] on li "Buffalo Style Chicken Mac & Cheese version: 1 MG Foods" at bounding box center [195, 289] width 322 height 72
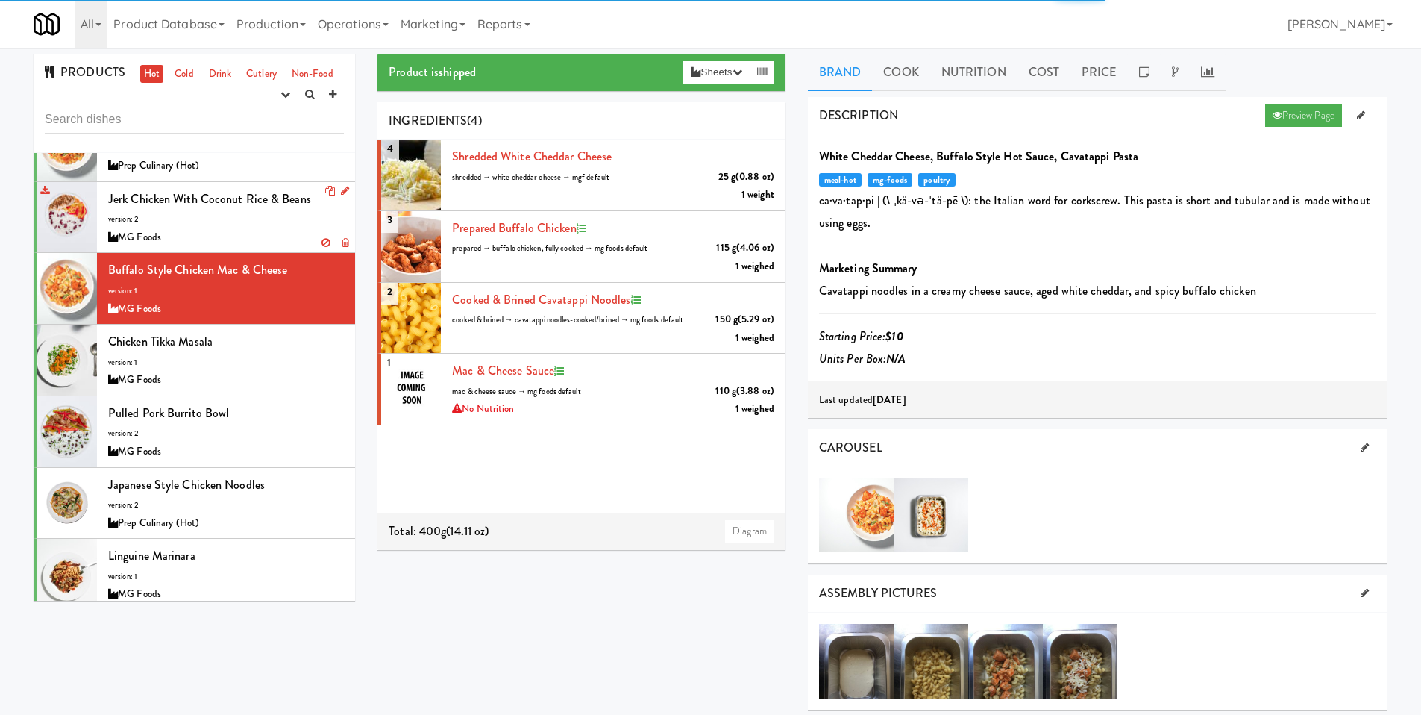
click at [231, 221] on div "Jerk Chicken with Coconut Rice & Beans version: 2 MG Foods" at bounding box center [226, 217] width 236 height 59
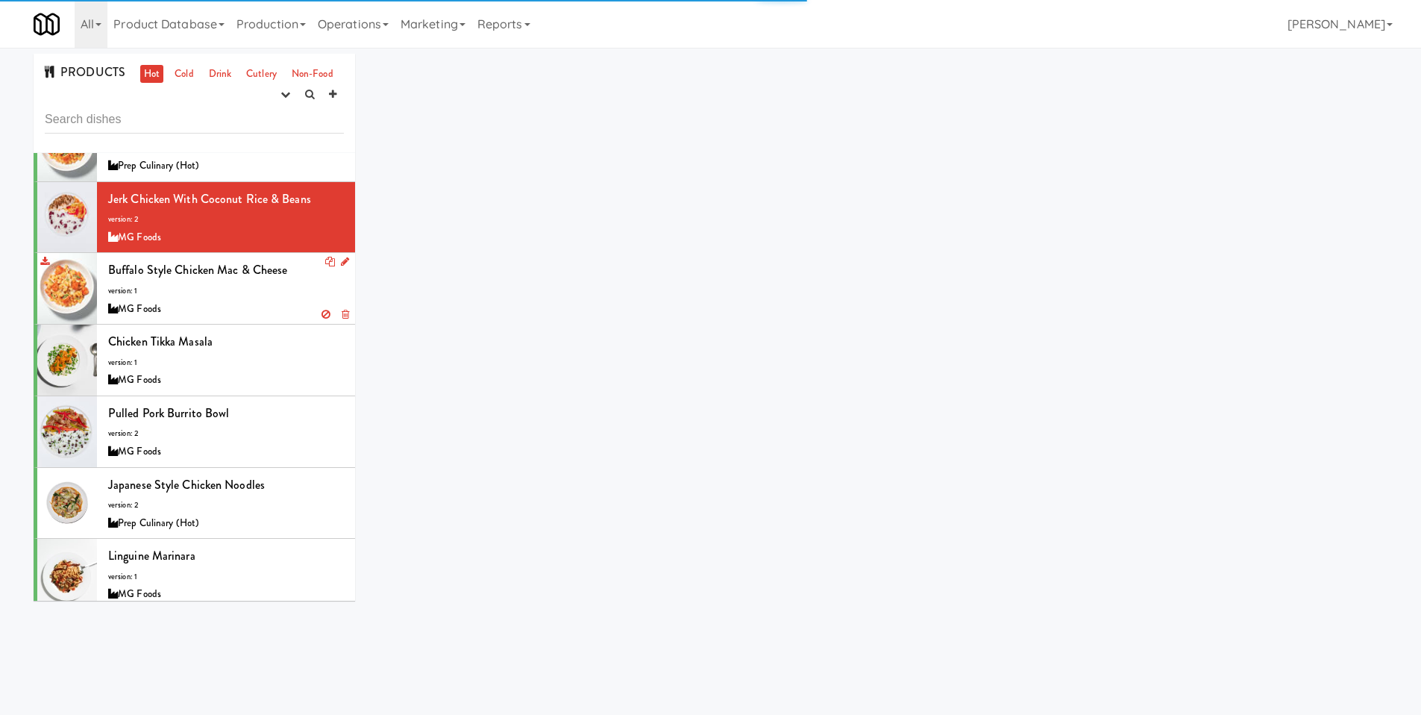
click at [215, 275] on span "Buffalo Style Chicken Mac & Cheese" at bounding box center [197, 269] width 179 height 17
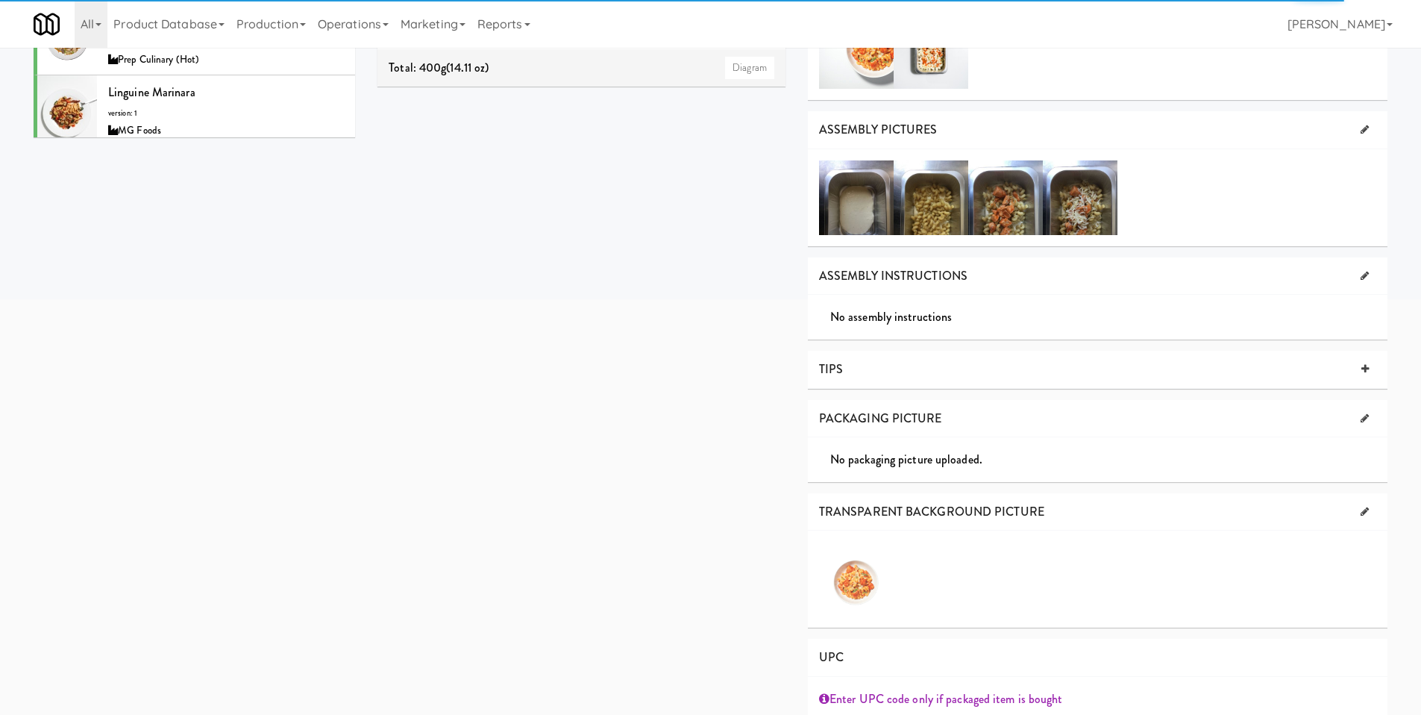
scroll to position [464, 0]
click at [877, 205] on div at bounding box center [856, 197] width 75 height 75
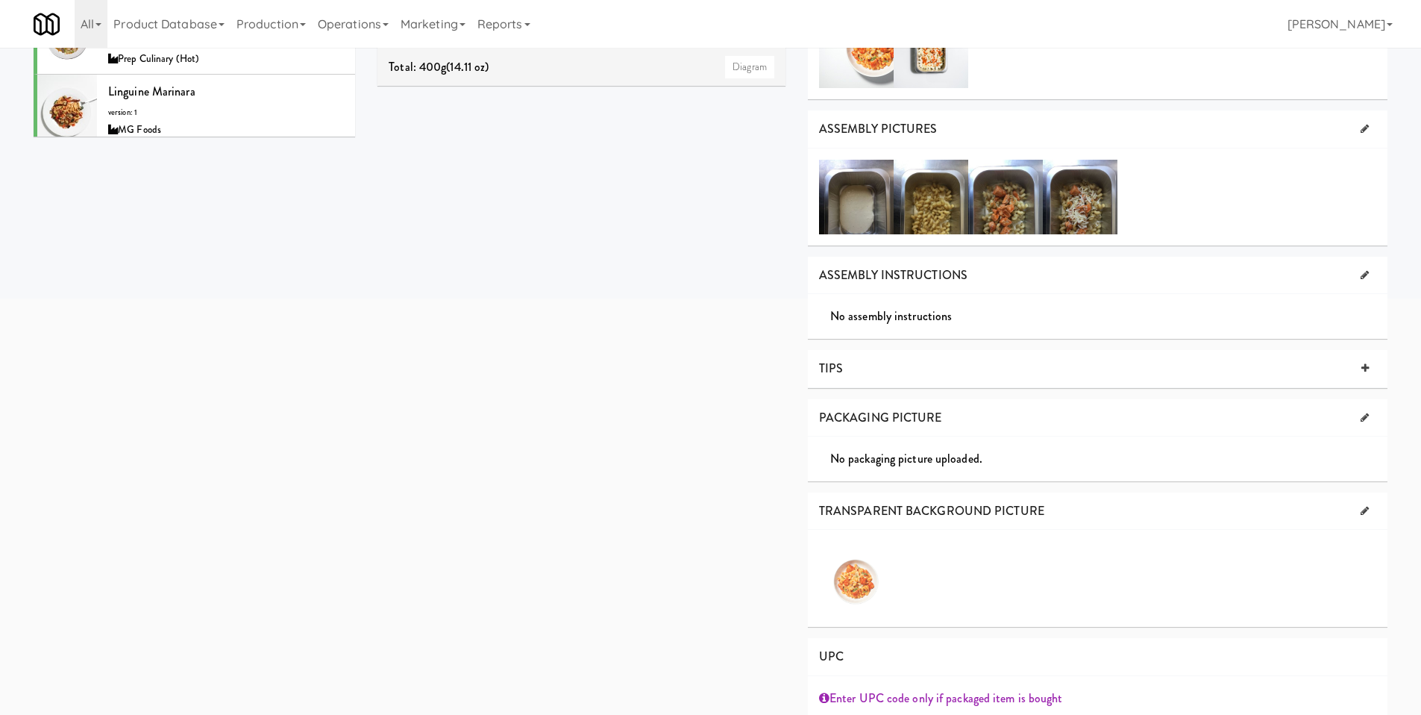
click at [867, 201] on div at bounding box center [856, 197] width 75 height 75
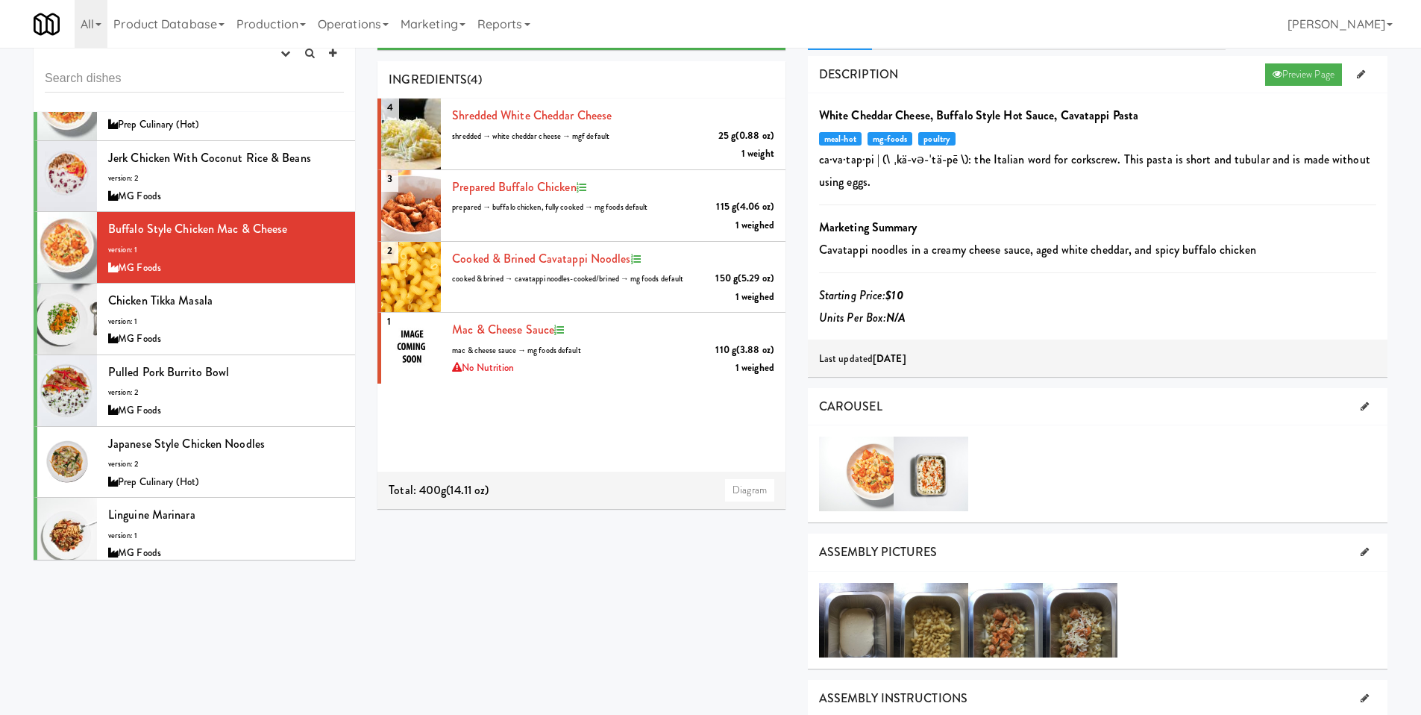
scroll to position [0, 0]
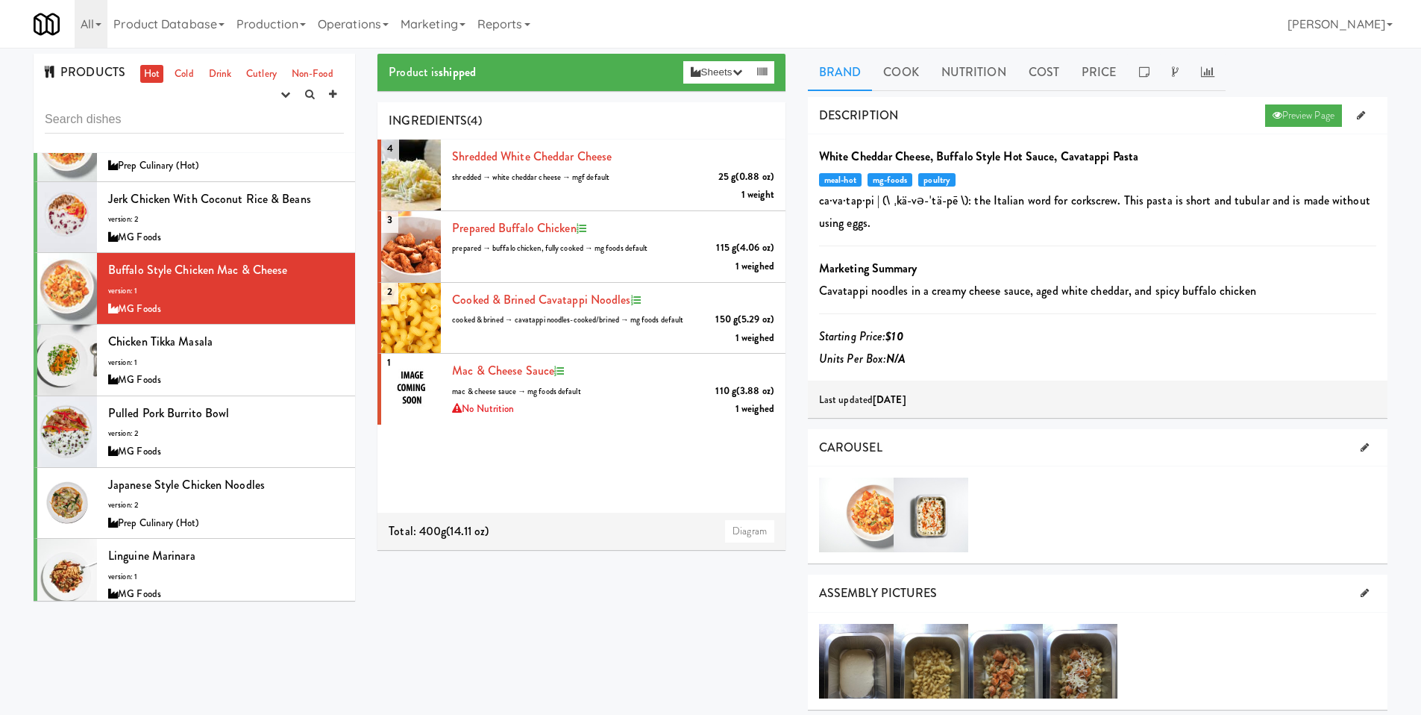
click at [866, 500] on div at bounding box center [856, 515] width 75 height 75
click at [518, 348] on li "2 cooked & brined Cavatappi Noodles 150 g (5.29 oz) cooked & brined → cavatappi…" at bounding box center [582, 319] width 408 height 72
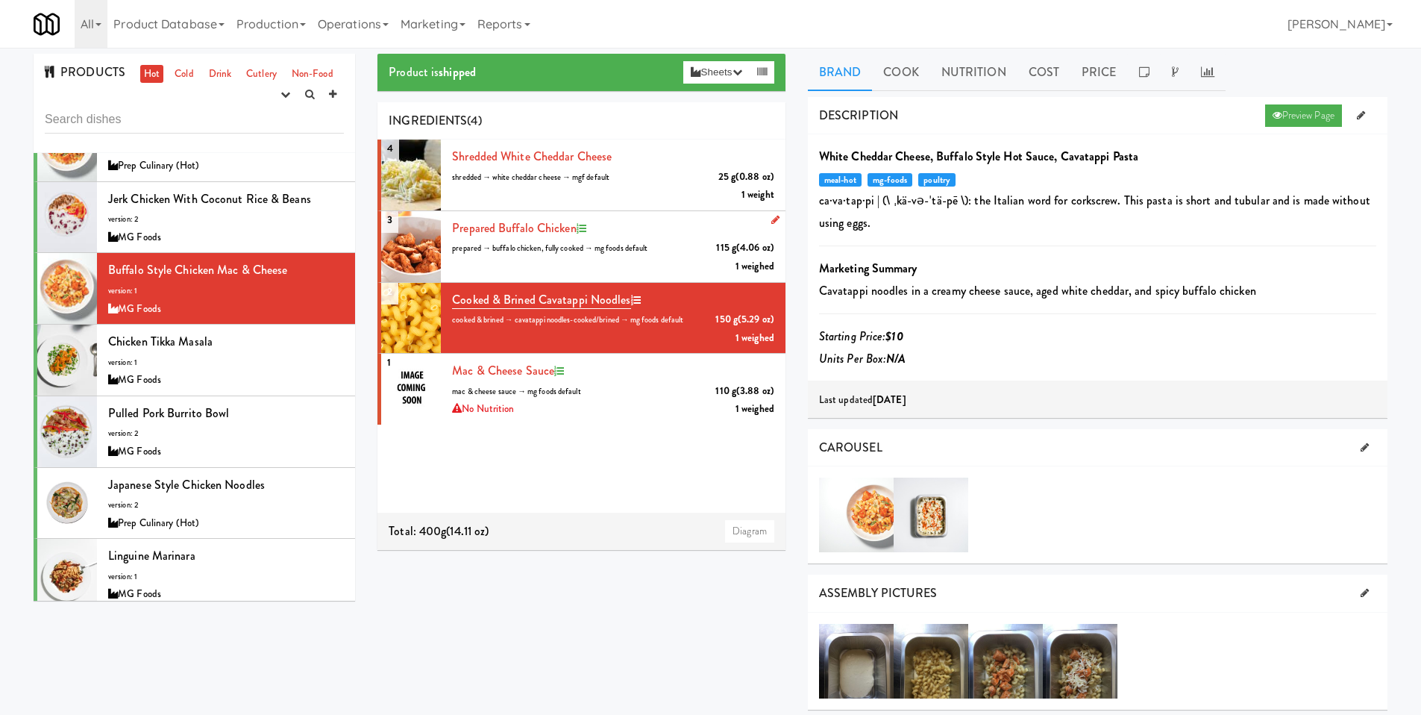
click at [560, 253] on span "prepared → buffalo chicken, fully cooked → mg foods default" at bounding box center [549, 247] width 195 height 11
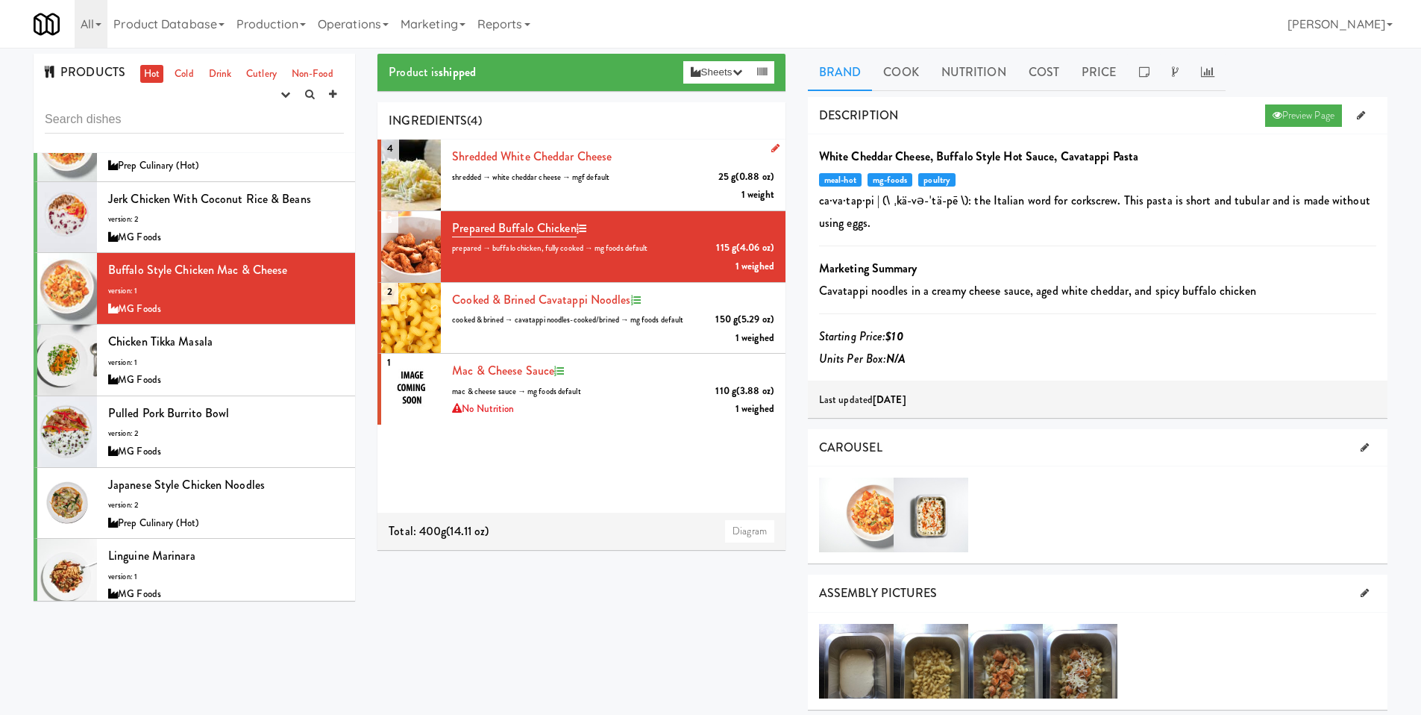
click at [587, 145] on div "shredded white cheddar cheese 25 g (0.88 oz) shredded → white cheddar cheese → …" at bounding box center [613, 174] width 322 height 59
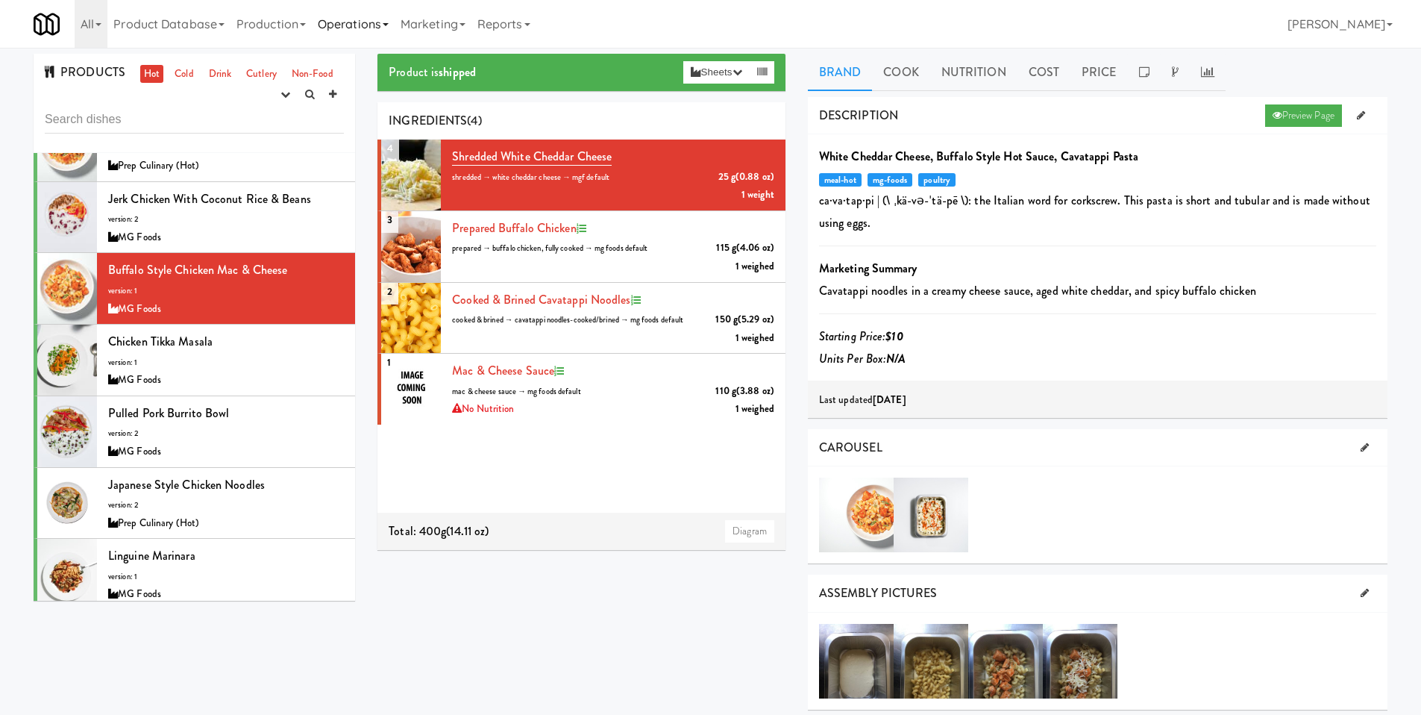
click at [362, 27] on link "Operations" at bounding box center [353, 24] width 83 height 48
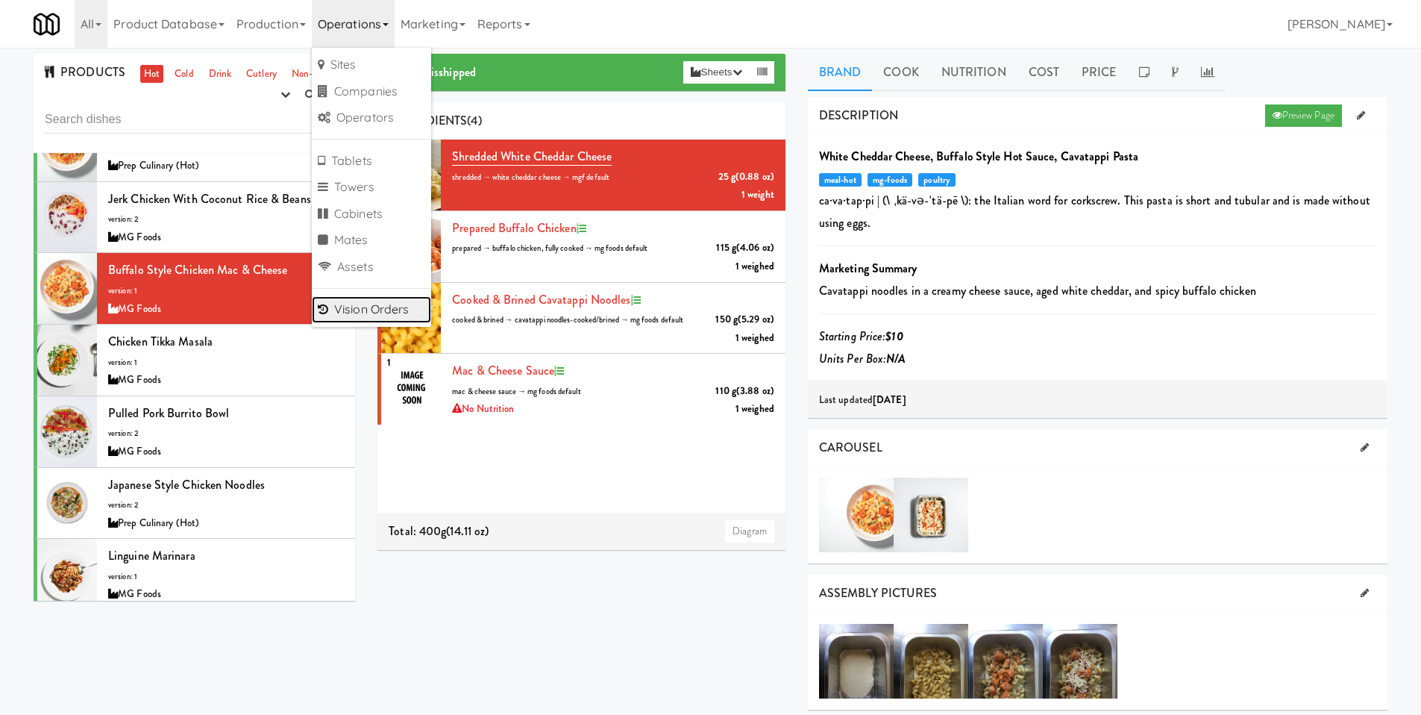
click at [374, 304] on link "Vision Orders" at bounding box center [371, 309] width 119 height 27
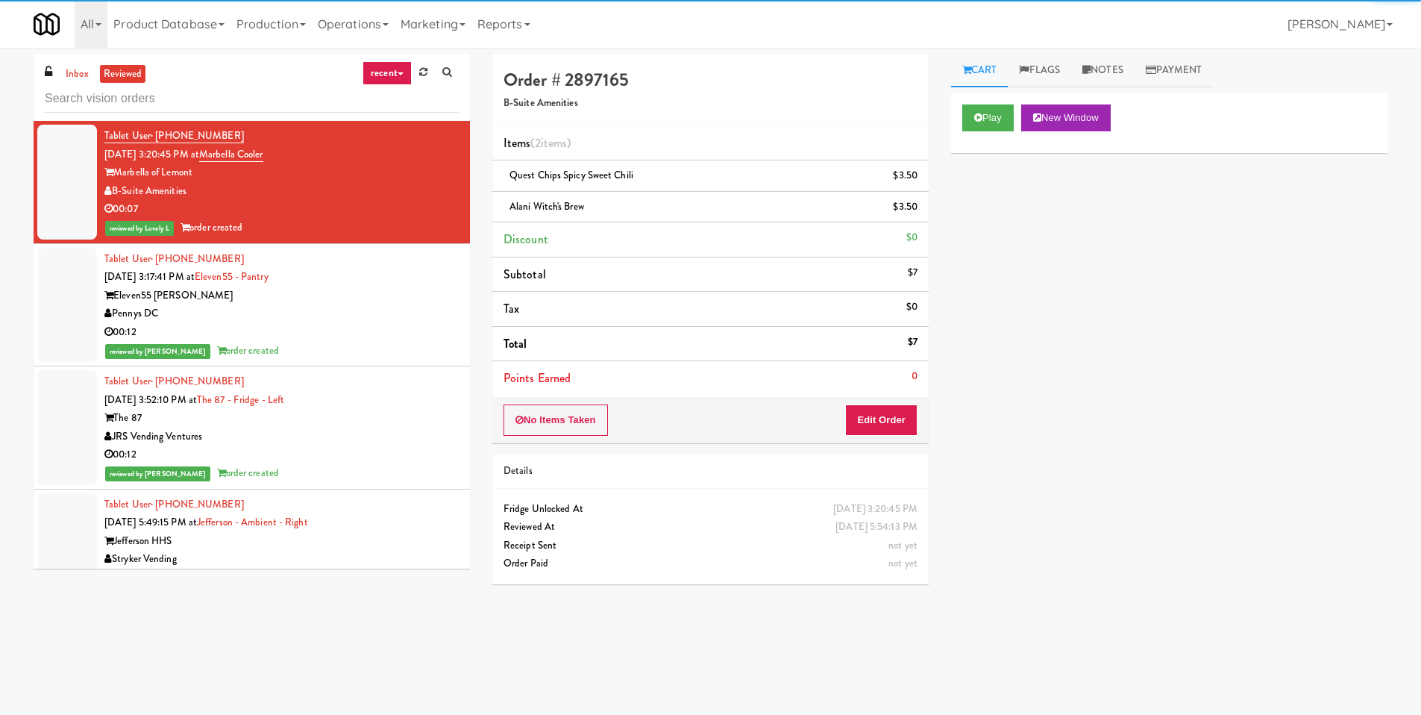
click at [101, 89] on input "text" at bounding box center [252, 99] width 414 height 28
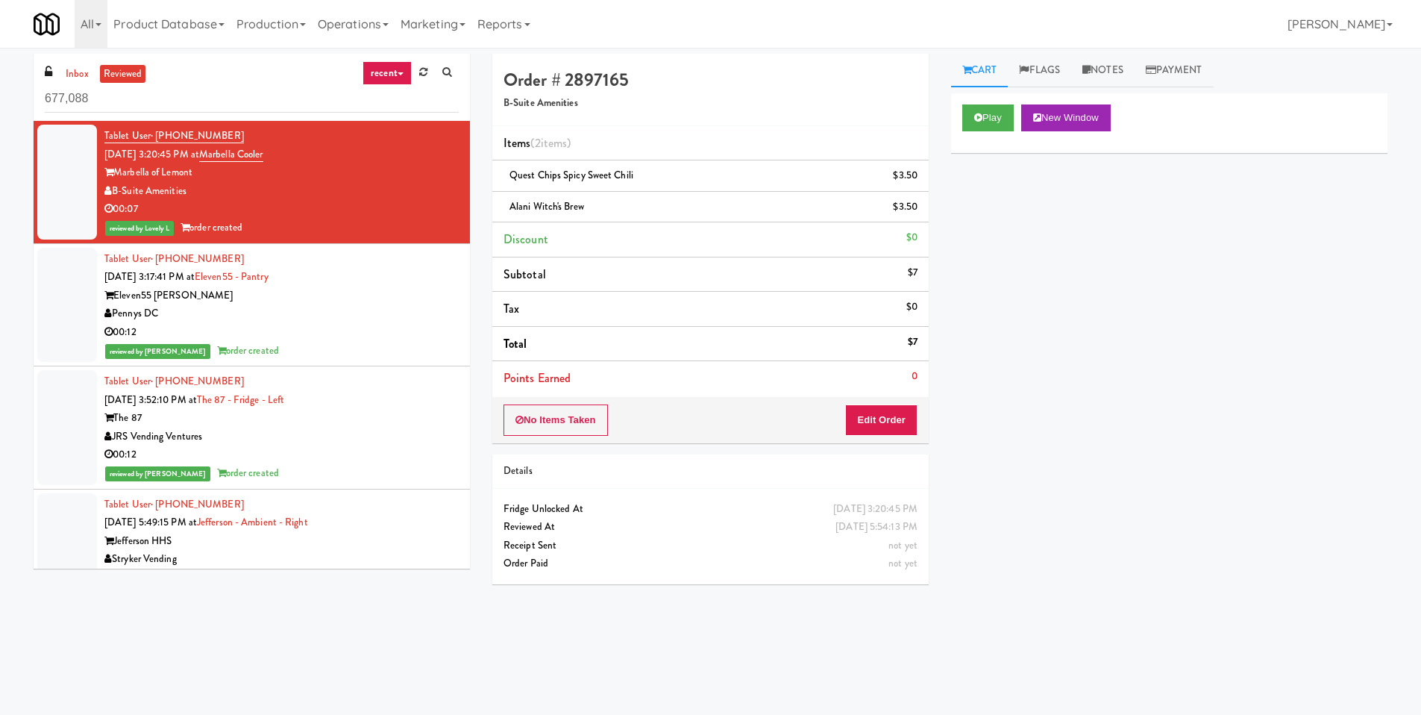
click at [71, 98] on input "677,088" at bounding box center [252, 99] width 414 height 28
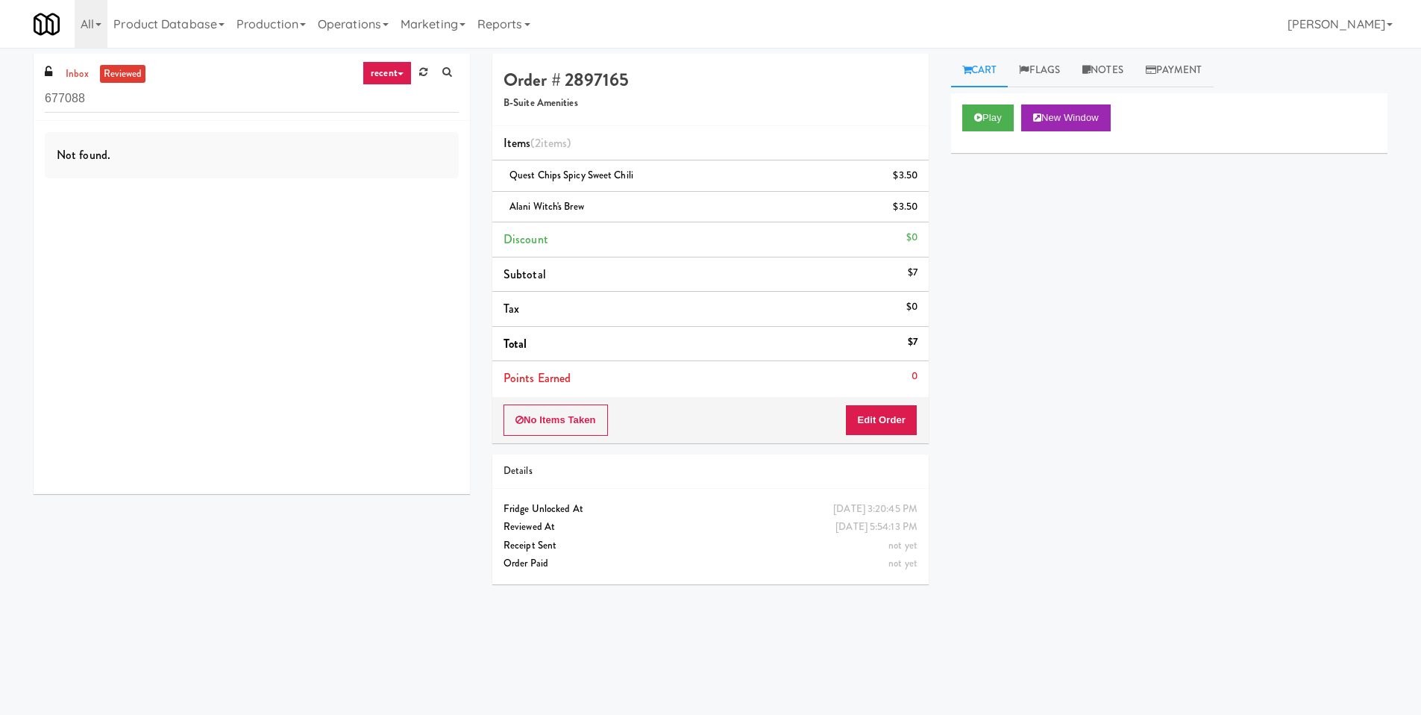
type input "677088"
click at [142, 104] on input "677088" at bounding box center [252, 99] width 414 height 28
click at [363, 80] on link "recent" at bounding box center [387, 73] width 49 height 24
click at [387, 110] on link "all" at bounding box center [398, 102] width 119 height 27
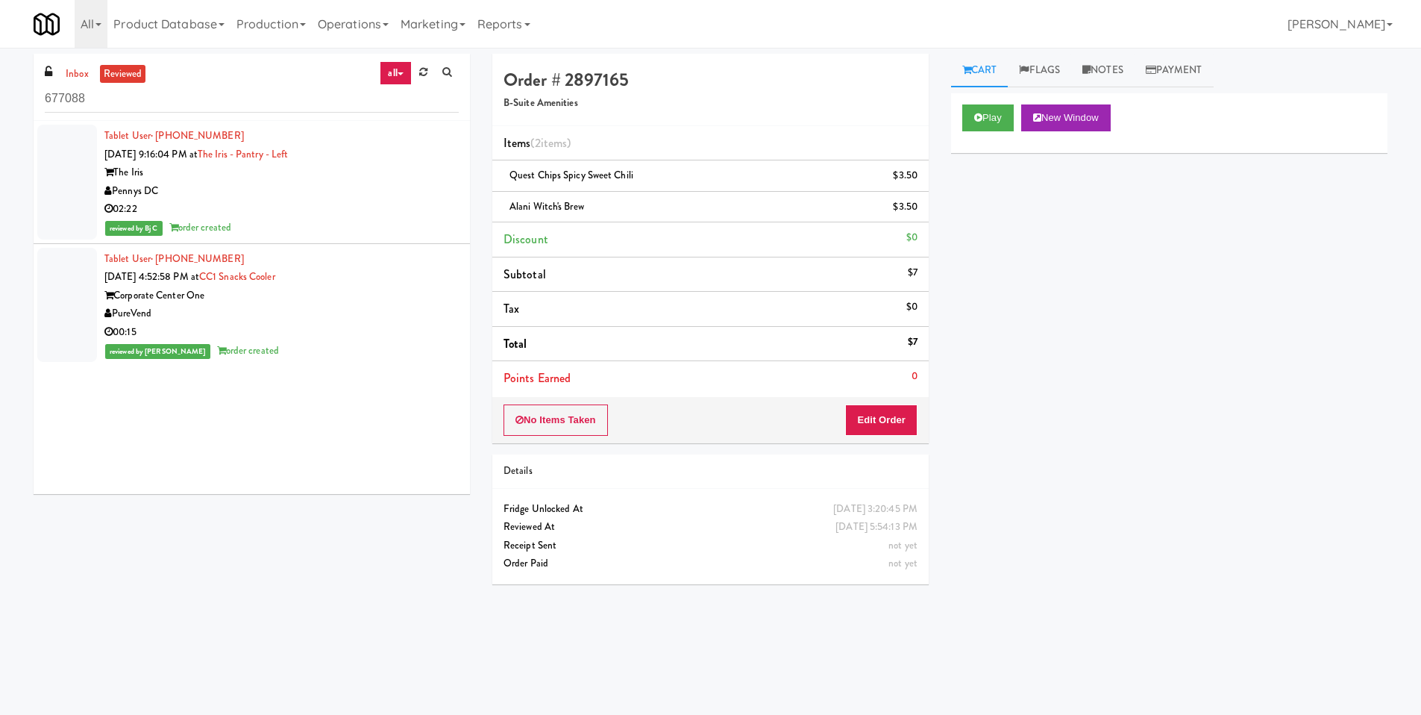
click at [245, 183] on div "Pennys DC" at bounding box center [281, 191] width 354 height 19
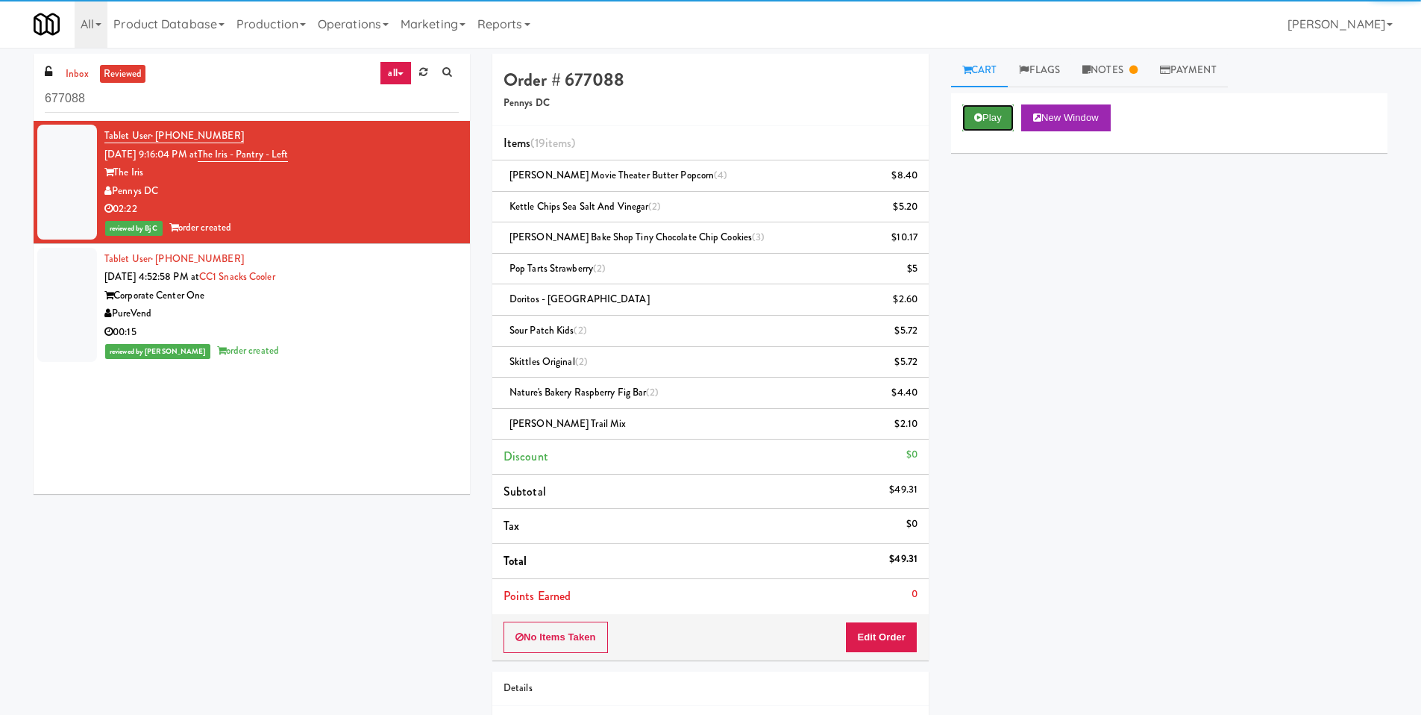
click at [1006, 115] on button "Play" at bounding box center [988, 117] width 51 height 27
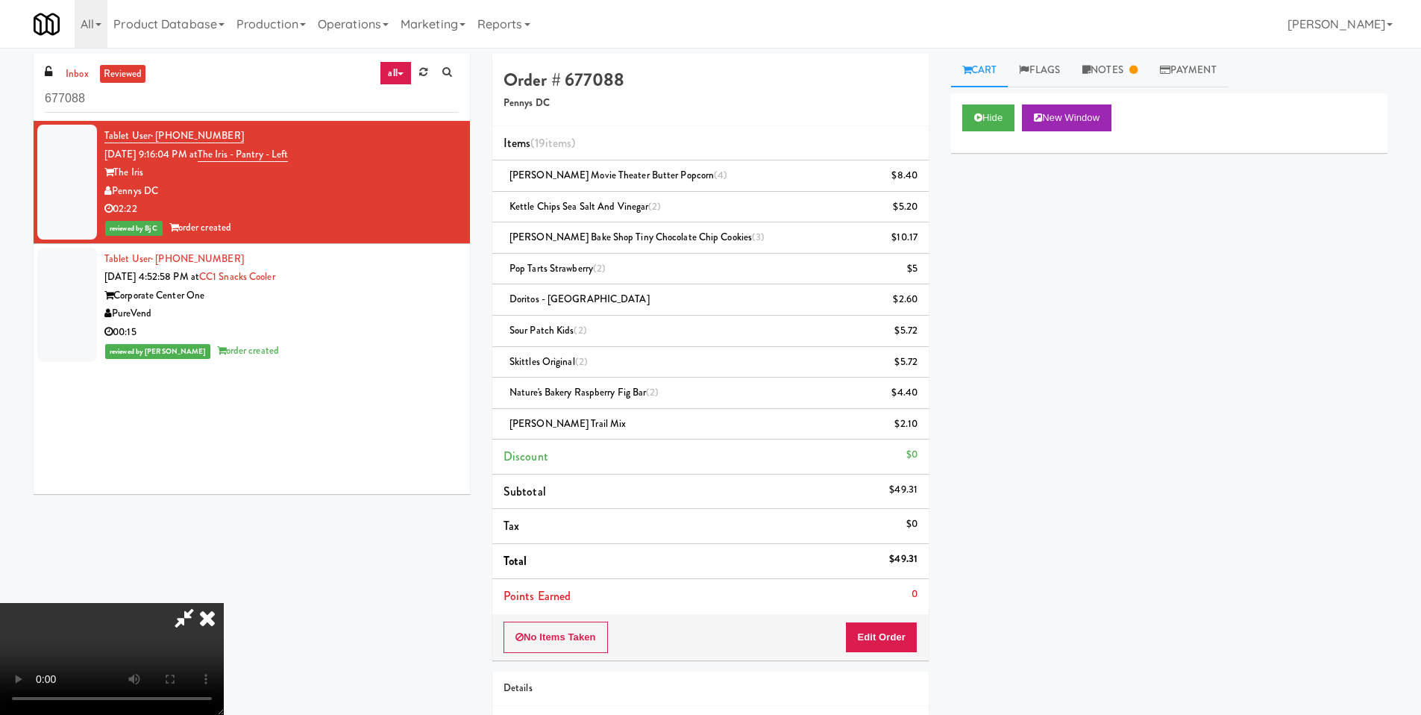
click at [224, 603] on icon at bounding box center [207, 618] width 33 height 30
